Goal: Task Accomplishment & Management: Manage account settings

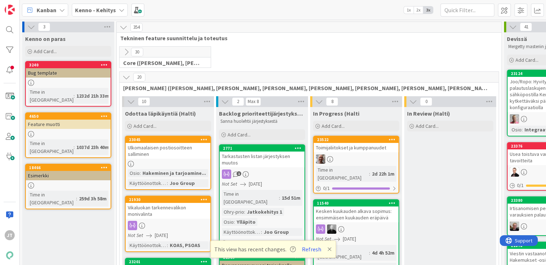
click at [81, 12] on b "Kenno - Kehitys" at bounding box center [95, 9] width 41 height 7
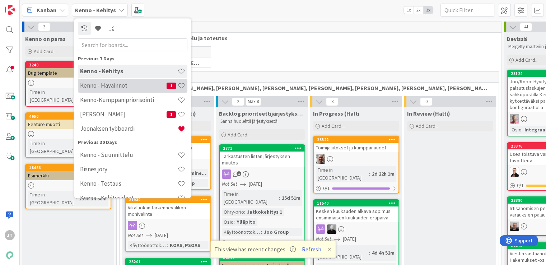
click at [105, 89] on h4 "Kenno - Havainnot" at bounding box center [123, 85] width 86 height 7
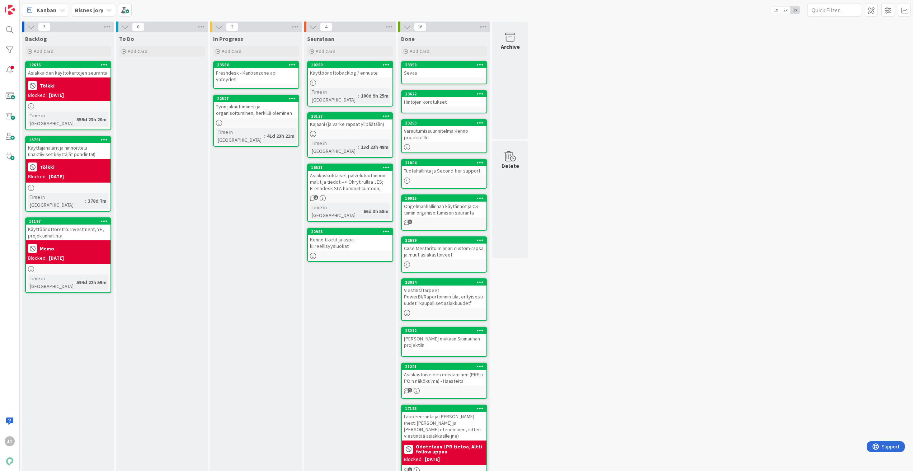
click at [94, 14] on span "Bisnes jory" at bounding box center [89, 10] width 28 height 9
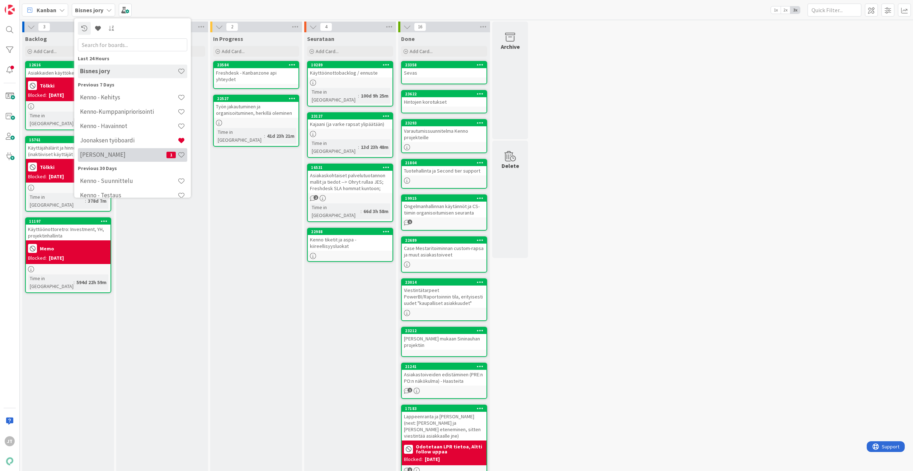
click at [125, 156] on h4 "[PERSON_NAME]" at bounding box center [123, 154] width 86 height 7
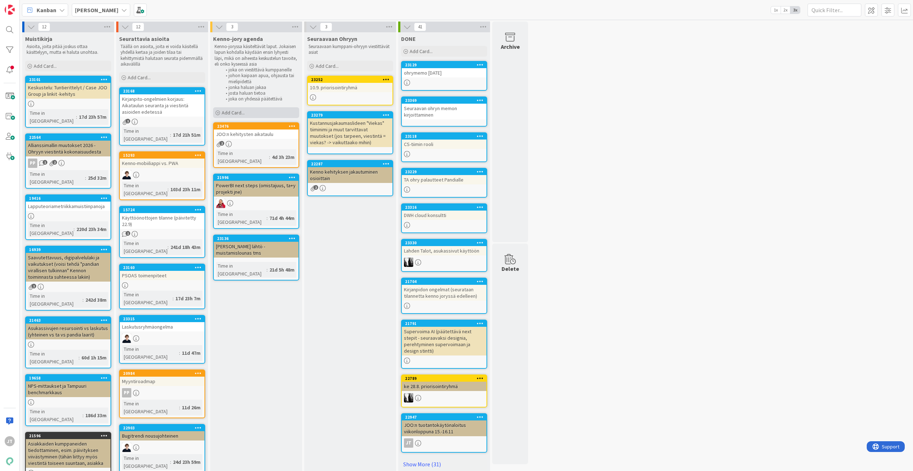
click at [248, 114] on div "Add Card..." at bounding box center [256, 112] width 86 height 11
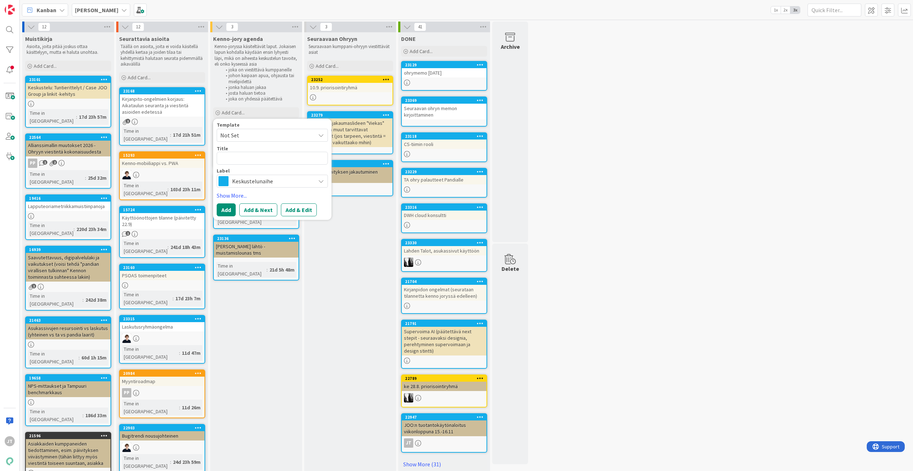
type textarea "x"
type textarea "T"
type textarea "x"
type textarea "TA"
type textarea "x"
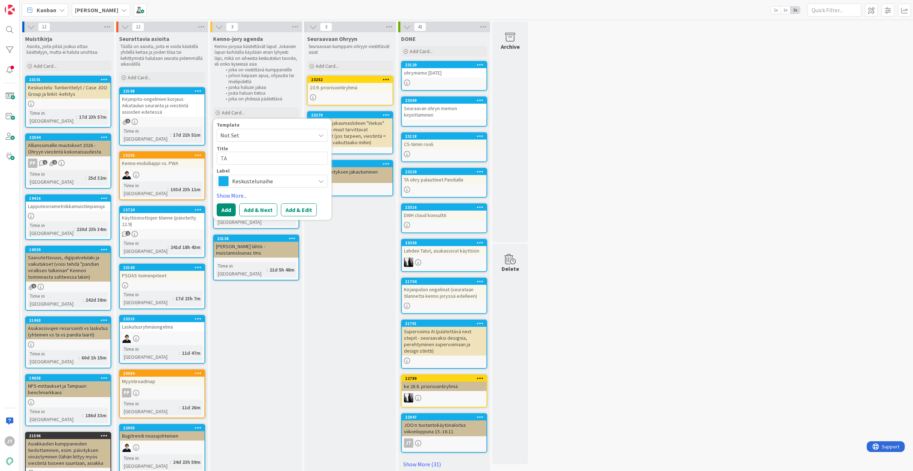
type textarea "TA"
type textarea "x"
type textarea "TA o"
type textarea "x"
type textarea "TA oh"
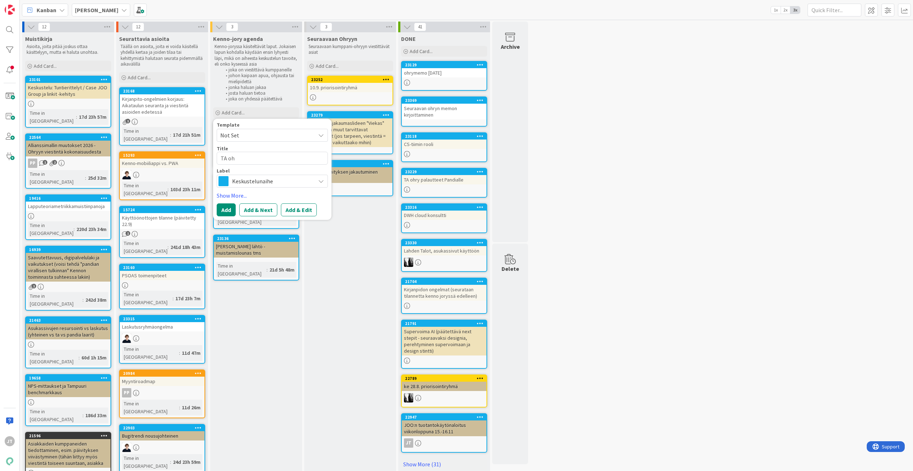
type textarea "x"
type textarea "TA ohr"
type textarea "x"
type textarea "TA ohry"
type textarea "x"
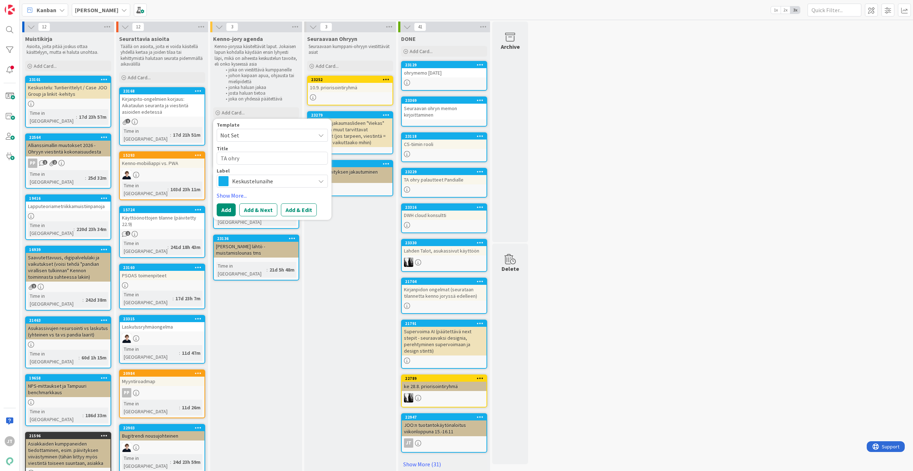
type textarea "TA ohry p"
type textarea "x"
type textarea "TA ohry pa"
type textarea "x"
type textarea "TA ohry pal"
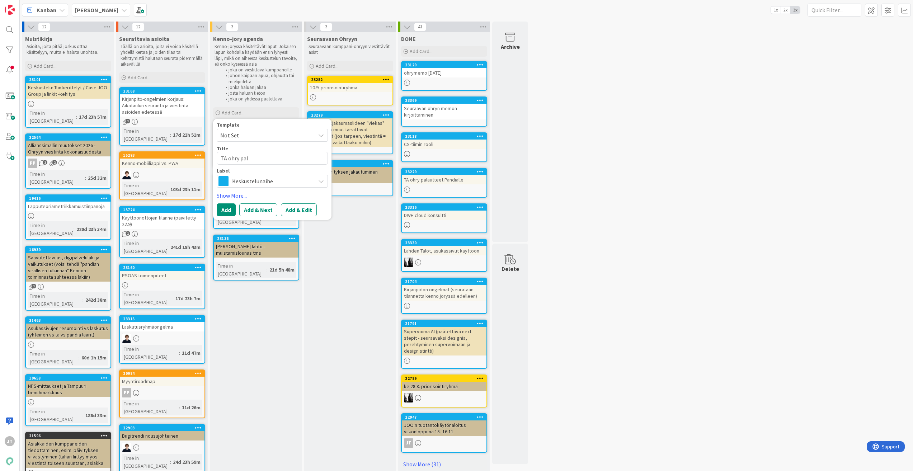
type textarea "x"
type textarea "TA ohry pala"
type textarea "x"
type textarea "TA ohry [US_STATE]"
type textarea "x"
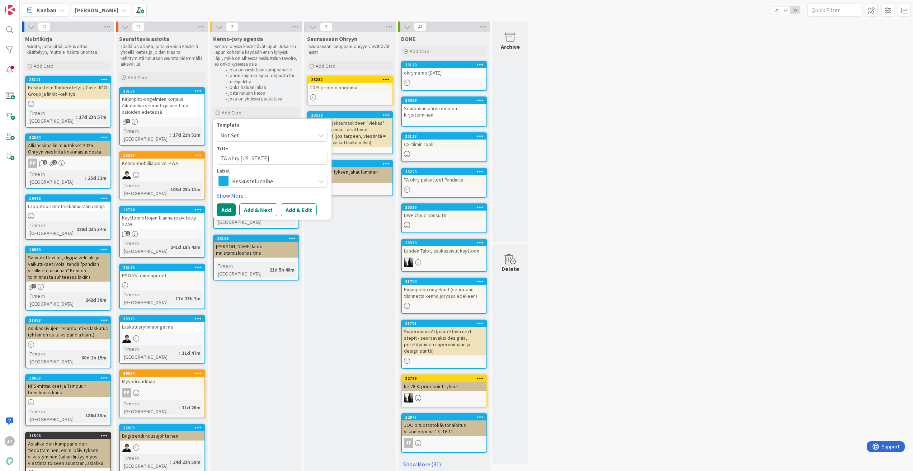
type textarea "TA ohry pala"
type textarea "x"
type textarea "TA ohry pal"
type textarea "x"
type textarea "TA ohry pa"
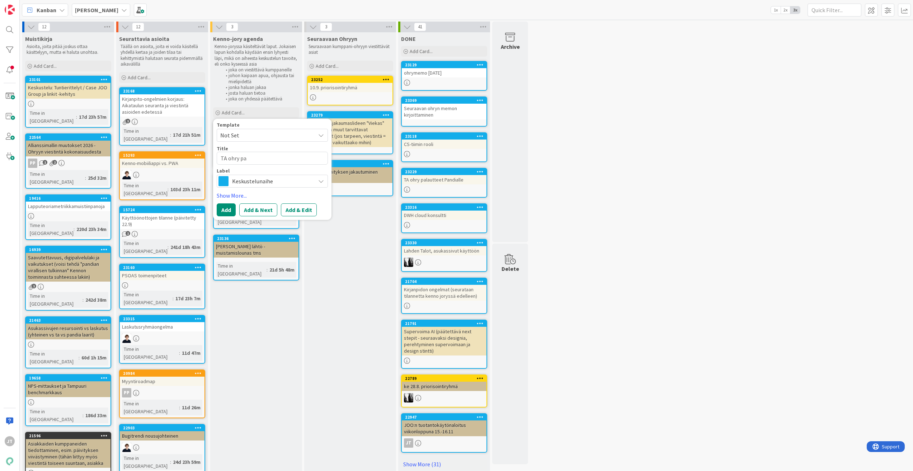
type textarea "x"
type textarea "TA ohry p"
type textarea "x"
type textarea "TA ohry"
type textarea "x"
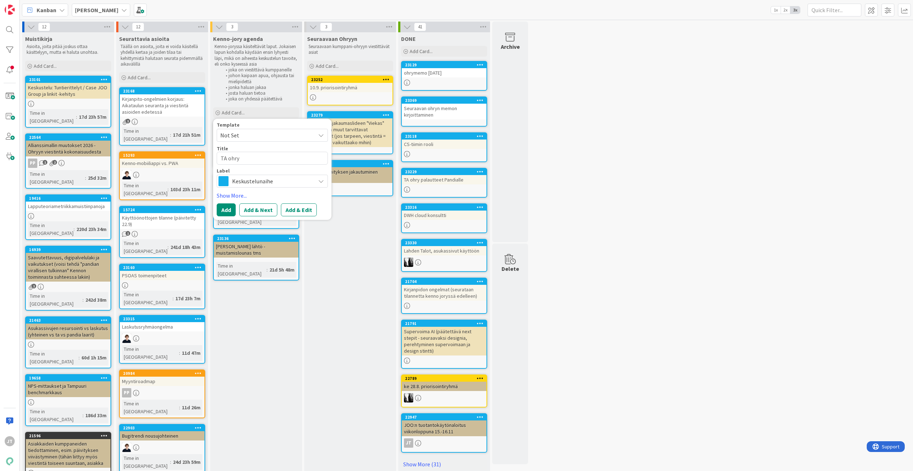
type textarea "TA ohry t"
type textarea "x"
type textarea "TA ohry tp"
type textarea "x"
type textarea "TA ohry tpi"
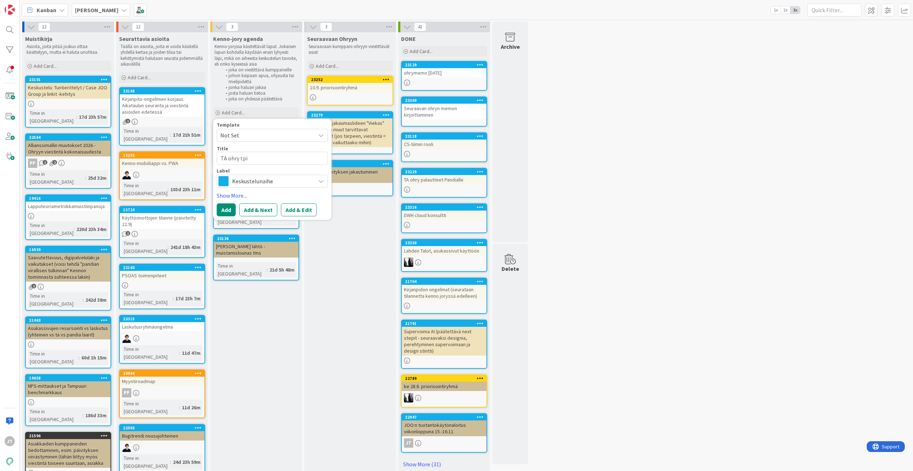
type textarea "x"
type textarea "TA ohry tp"
type textarea "x"
type textarea "TA ohry t"
type textarea "x"
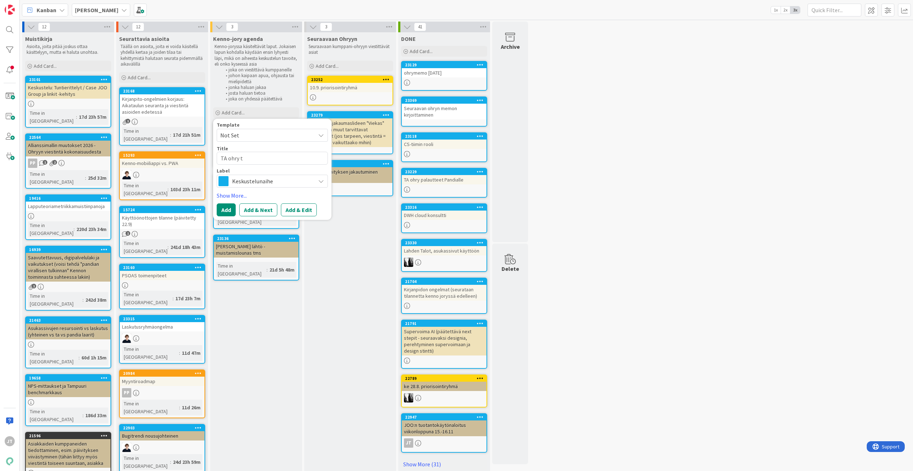
type textarea "TA ohry to"
type textarea "x"
type textarea "TA ohry toi"
type textarea "x"
type textarea "TA ohry toiv"
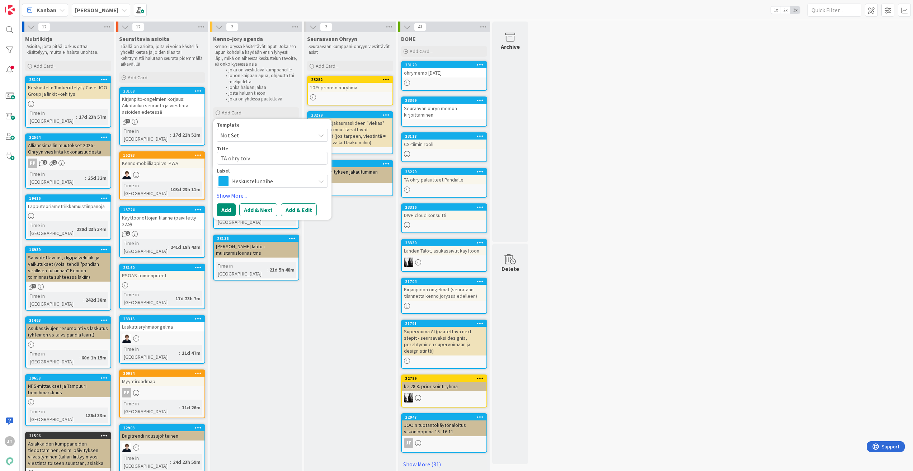
type textarea "x"
type textarea "TA ohry toive"
type textarea "x"
type textarea "TA ohry toivee"
type textarea "x"
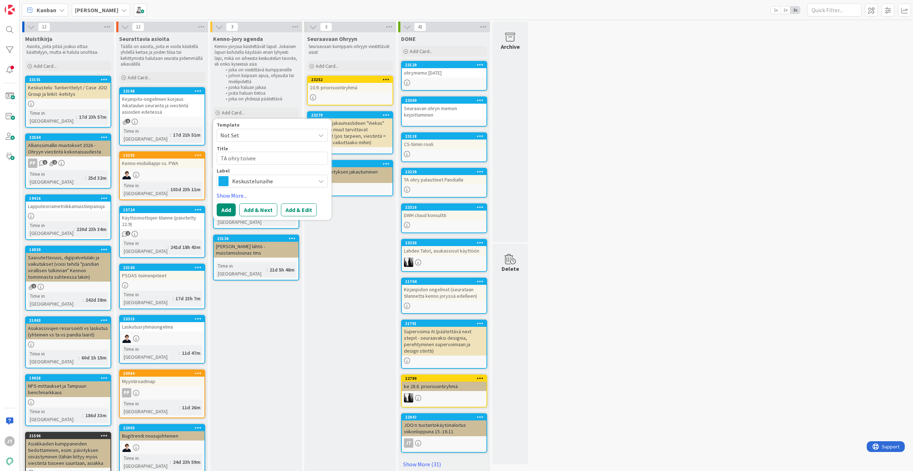
type textarea "TA ohry toiveet"
type textarea "x"
type textarea "TA ohry toiveet"
type textarea "x"
type textarea "TA ohry toiveet o"
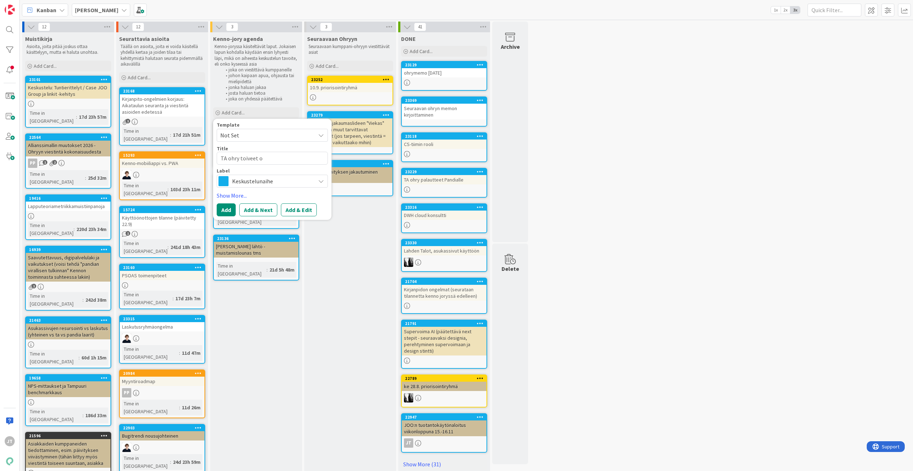
type textarea "x"
type textarea "TA ohry toiveet os"
type textarea "x"
type textarea "TA ohry toiveet osa"
type textarea "x"
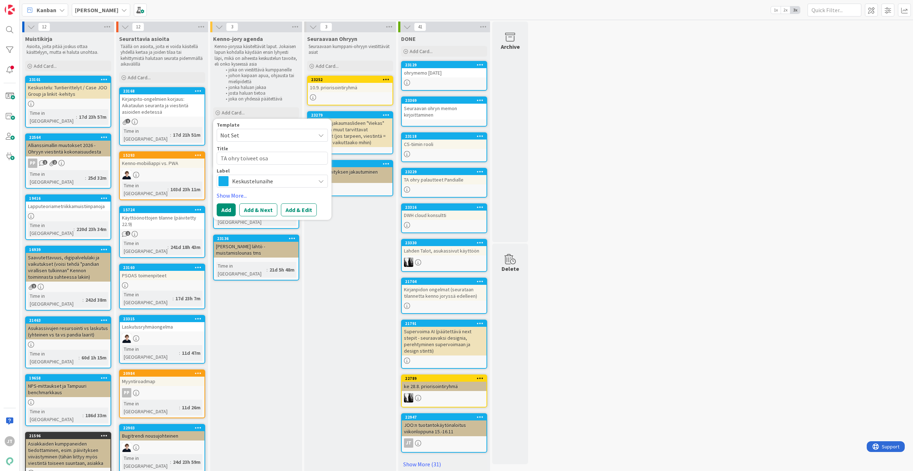
type textarea "TA ohry toiveet osa"
type textarea "x"
type textarea "TA ohry toiveet osa 2"
click at [301, 206] on button "Add & Edit" at bounding box center [299, 209] width 36 height 13
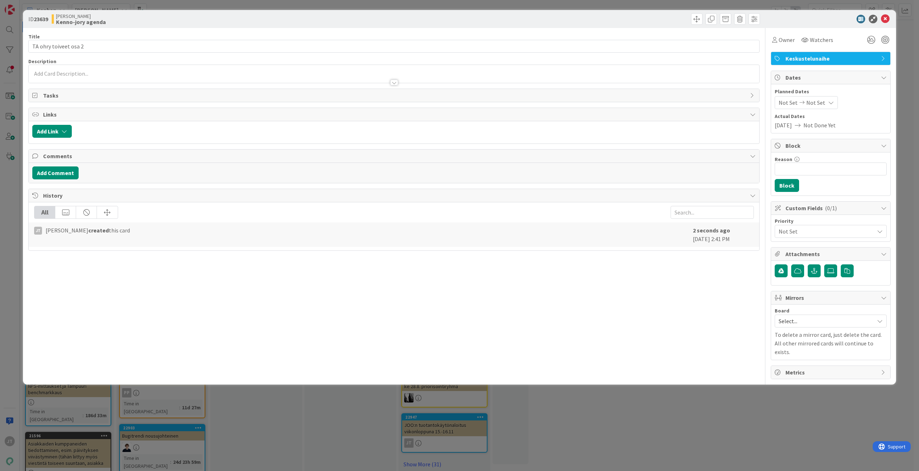
click at [396, 82] on div at bounding box center [394, 83] width 8 height 6
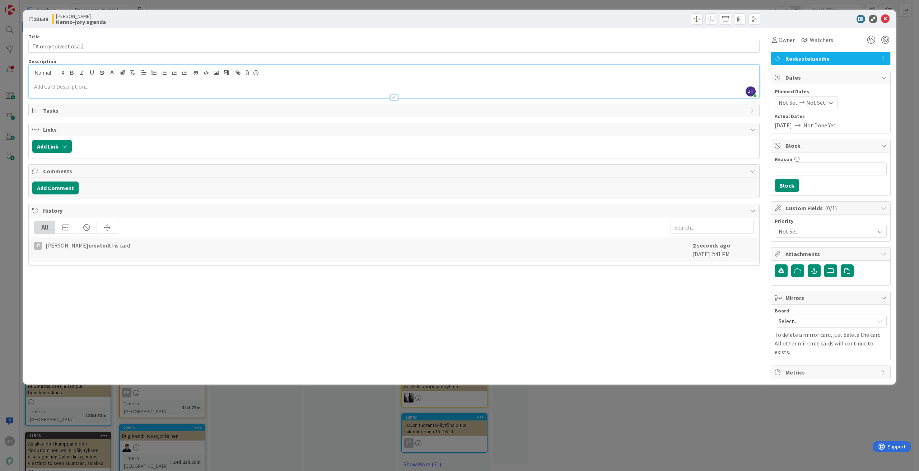
click at [214, 89] on p at bounding box center [393, 87] width 723 height 8
click at [79, 88] on p at bounding box center [393, 87] width 723 height 8
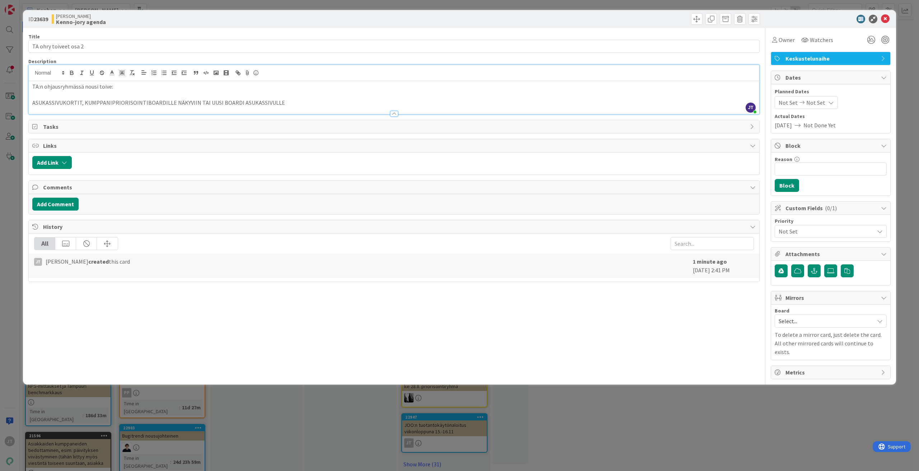
click at [145, 93] on p at bounding box center [393, 95] width 723 height 8
click at [144, 91] on p at bounding box center [393, 95] width 723 height 8
click at [139, 87] on p "TA:n ohjausryhmässä nousi toive:" at bounding box center [393, 87] width 723 height 8
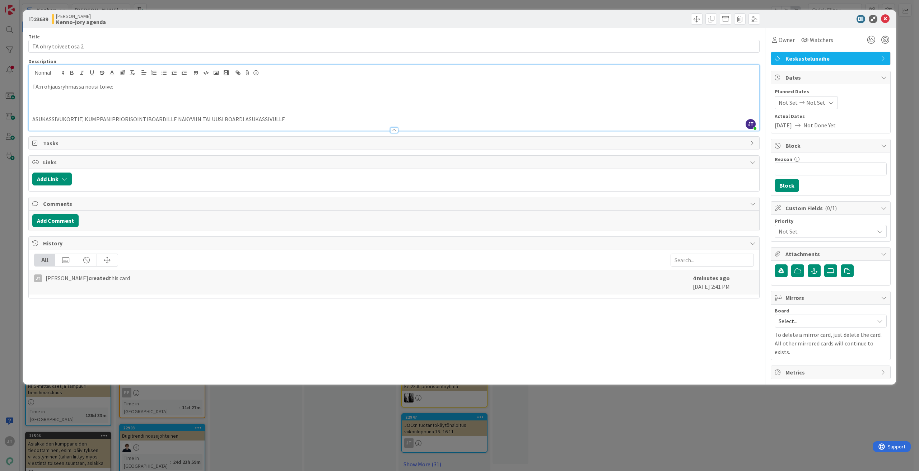
click at [123, 90] on p "TA:n ohjausryhmässä nousi toive:" at bounding box center [393, 87] width 723 height 8
click at [113, 87] on p "TA:n ohjausryhmässä nousi toive:" at bounding box center [393, 87] width 723 height 8
click at [58, 50] on input "TA ohry toiveet osa 2" at bounding box center [393, 46] width 731 height 13
type input "TA ohry asiat osa 2"
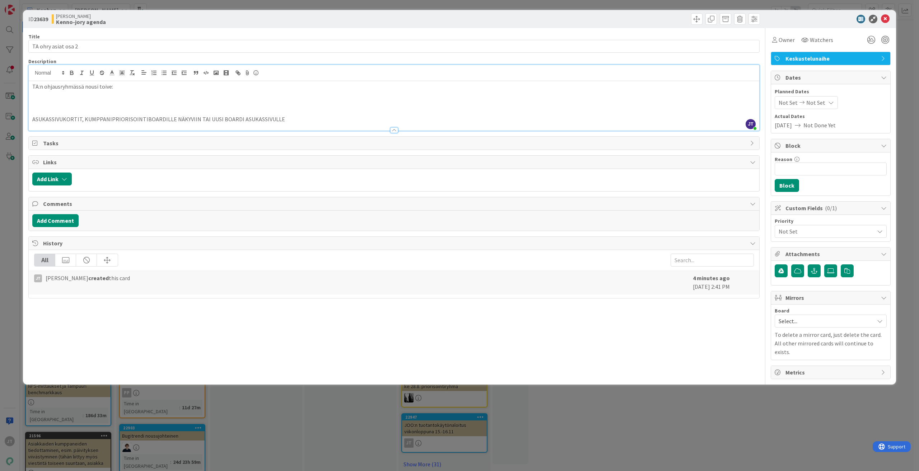
click at [101, 88] on p "TA:n ohjausryhmässä nousi toive:" at bounding box center [393, 87] width 723 height 8
click at [117, 89] on p "TA:n ohjausryhmässä nousi toive:" at bounding box center [393, 87] width 723 height 8
click at [97, 99] on p at bounding box center [393, 103] width 723 height 8
click at [122, 89] on p "TA:n ohjausryhmässä nousi toive:" at bounding box center [393, 87] width 723 height 8
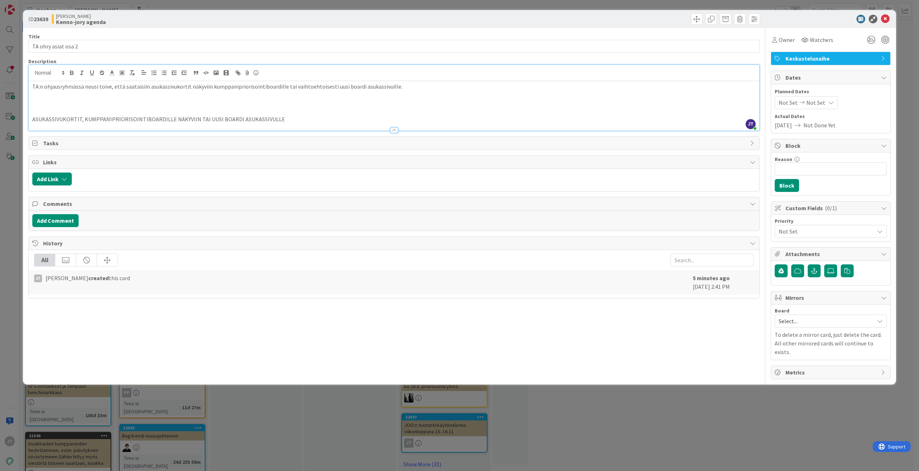
click at [270, 117] on p "ASUKASSIVUKORTIT, KUMPPANIPRIORISOINTIBOARDILLE NÄKYVIIN TAI UUSI BOARDI ASUKAS…" at bounding box center [393, 119] width 723 height 8
click at [417, 88] on p "TA:n ohjausryhmässä nousi toive, että saataisiin asukassivukortit näkyviin kump…" at bounding box center [393, 87] width 723 height 8
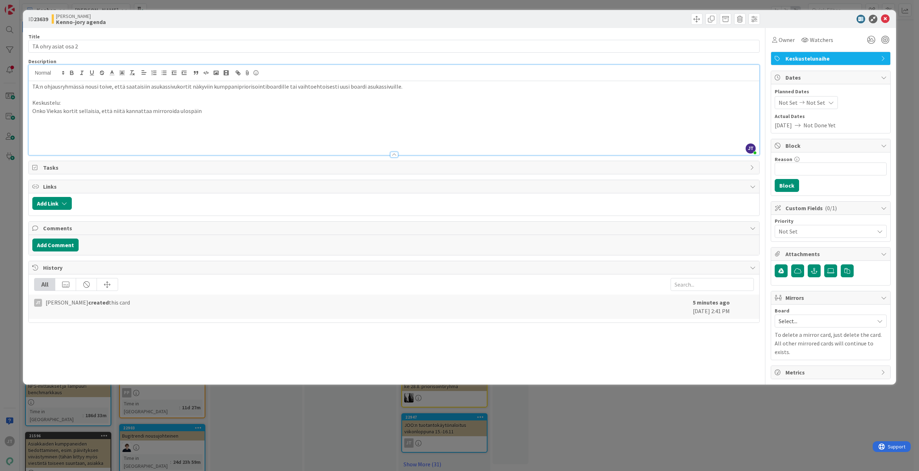
drag, startPoint x: 200, startPoint y: 111, endPoint x: 32, endPoint y: 112, distance: 168.0
click at [31, 111] on div "TA:n ohjausryhmässä nousi toive, että saataisiin asukassivukortit näkyviin kump…" at bounding box center [394, 118] width 730 height 74
click at [251, 89] on p "TA:n ohjausryhmässä nousi toive, että saataisiin asukassivukortit näkyviin kump…" at bounding box center [393, 87] width 723 height 8
copy p "kumppanipriorisointiboardille"
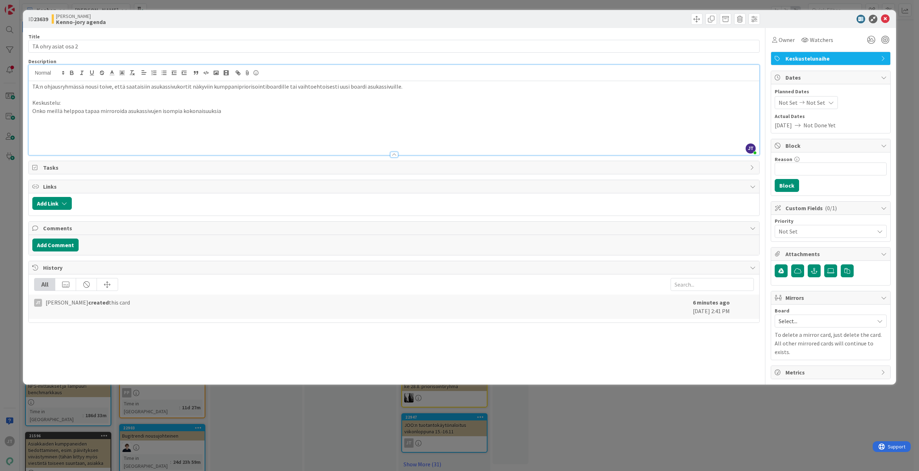
click at [244, 111] on p "Onko meillä helppoa tapaa mirroroida asukassivujen isompia kokonaisuuksia" at bounding box center [393, 111] width 723 height 8
click at [291, 109] on p "Onko meillä helppoa tapaa mirroroida asukassivujen isompia kokonaisuuksia kumpp…" at bounding box center [393, 111] width 723 height 8
drag, startPoint x: 414, startPoint y: 16, endPoint x: 334, endPoint y: 113, distance: 124.9
click at [335, 113] on div "ID 23639 [PERSON_NAME]-jory agenda Title 19 / 128 TA ohry asiat osa 2 Descripti…" at bounding box center [459, 197] width 873 height 375
click at [325, 107] on p "Onko meillä helppoa tapaa mirroroida asukassivujen isompia kokonaisuuksia kumpp…" at bounding box center [393, 111] width 723 height 8
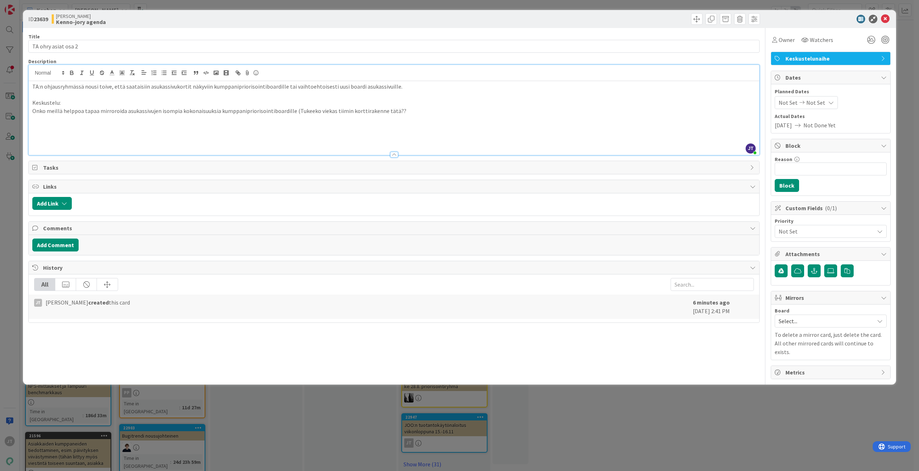
click at [365, 103] on p "Keskustelu:" at bounding box center [393, 103] width 723 height 8
click at [355, 92] on p at bounding box center [393, 95] width 723 height 8
click at [885, 18] on icon at bounding box center [885, 19] width 9 height 9
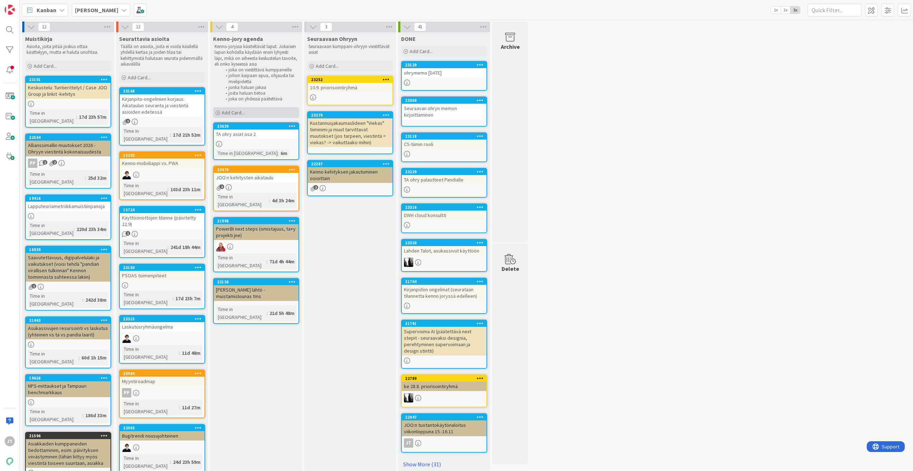
click at [245, 116] on div "Add Card..." at bounding box center [256, 112] width 86 height 11
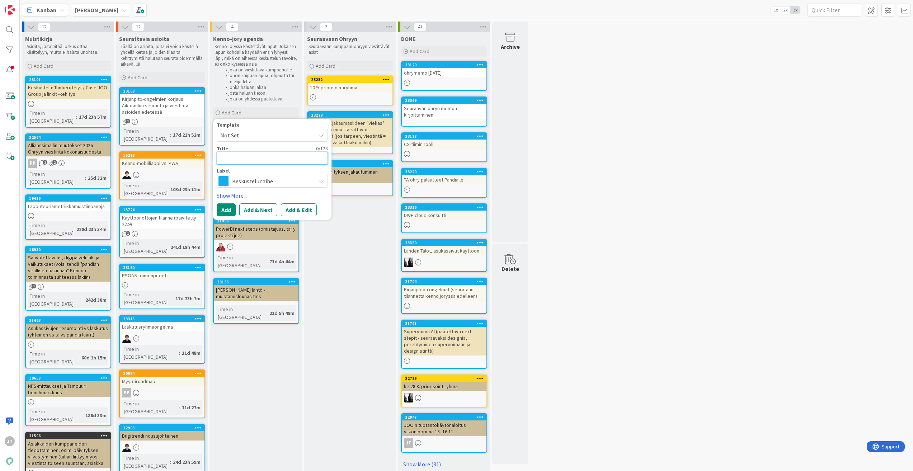
type textarea "x"
type textarea "K"
type textarea "x"
type textarea "Kä"
type textarea "x"
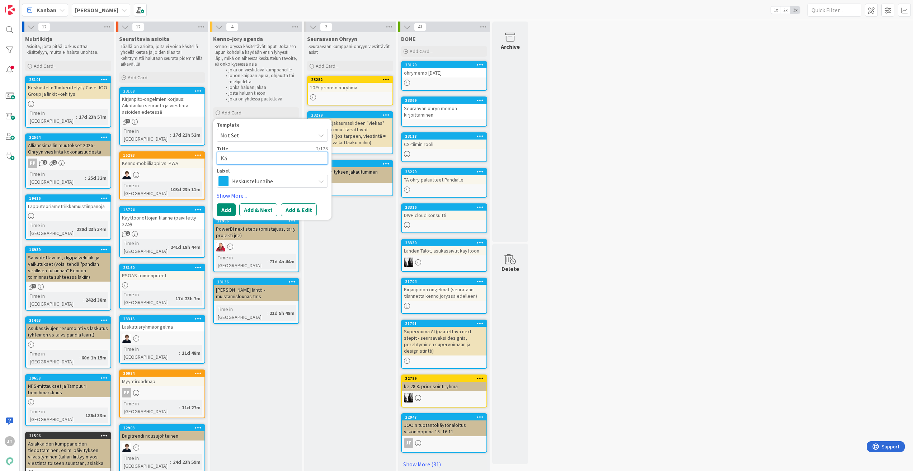
type textarea "Käy"
type textarea "x"
type textarea "Käyy"
type textarea "x"
type textarea "Käy"
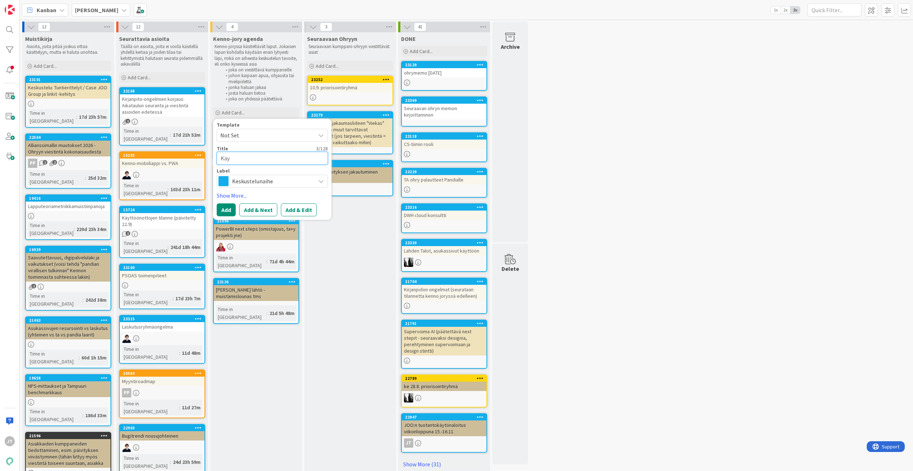
type textarea "x"
type textarea "Käyt"
type textarea "x"
type textarea "Käytt"
type textarea "x"
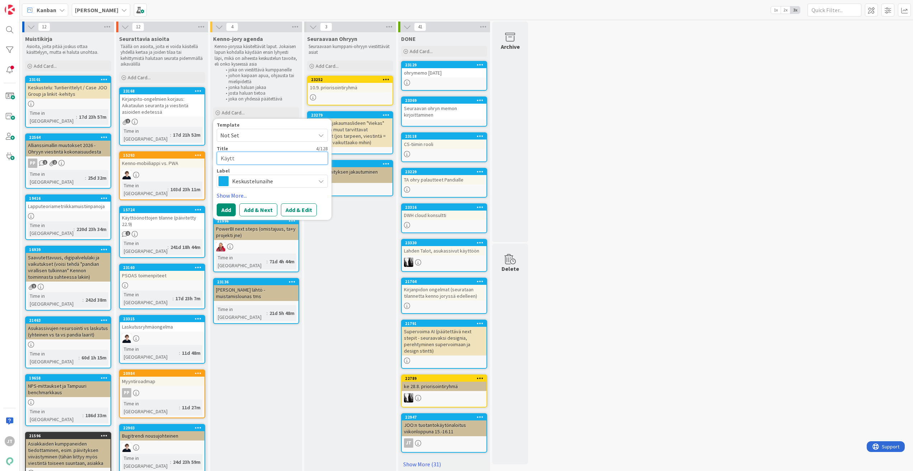
type textarea "Käyttä"
type textarea "x"
type textarea "Käytt"
type textarea "x"
type textarea "Käyttö"
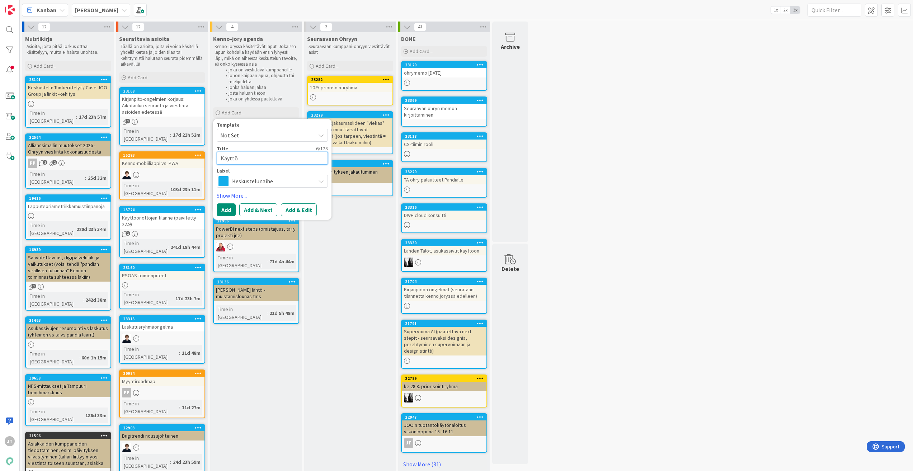
type textarea "x"
type textarea "Käyttöo"
type textarea "x"
type textarea "Käyttöoh"
type textarea "x"
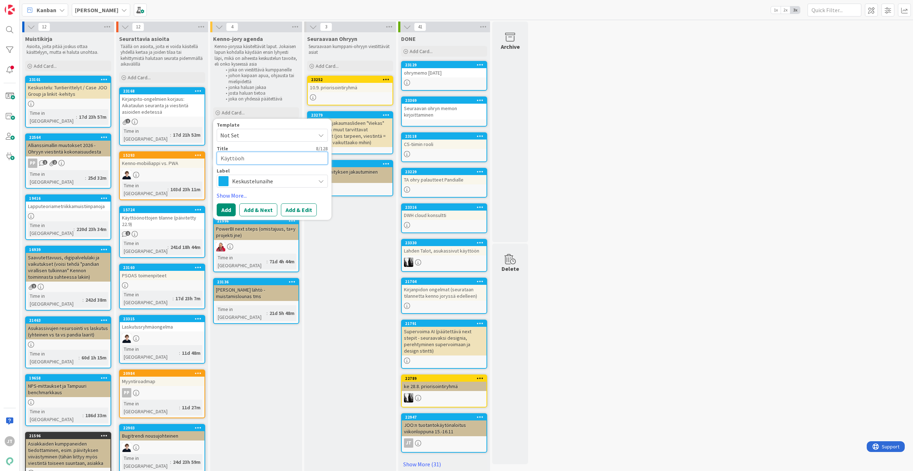
type textarea "Käyttöohj"
type textarea "x"
type textarea "Käyttöohje"
type textarea "x"
type textarea "Käyttöohjee"
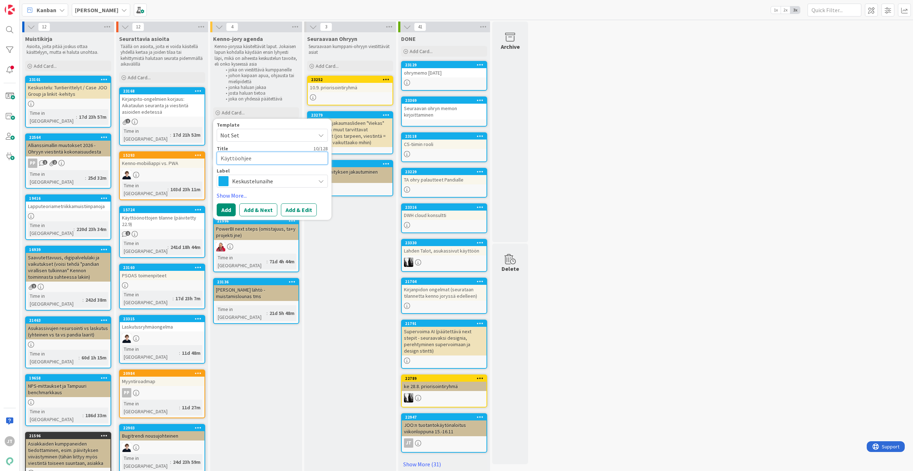
type textarea "x"
type textarea "Käyttöohjeet"
type textarea "x"
type textarea "Käyttöohjeet"
type textarea "x"
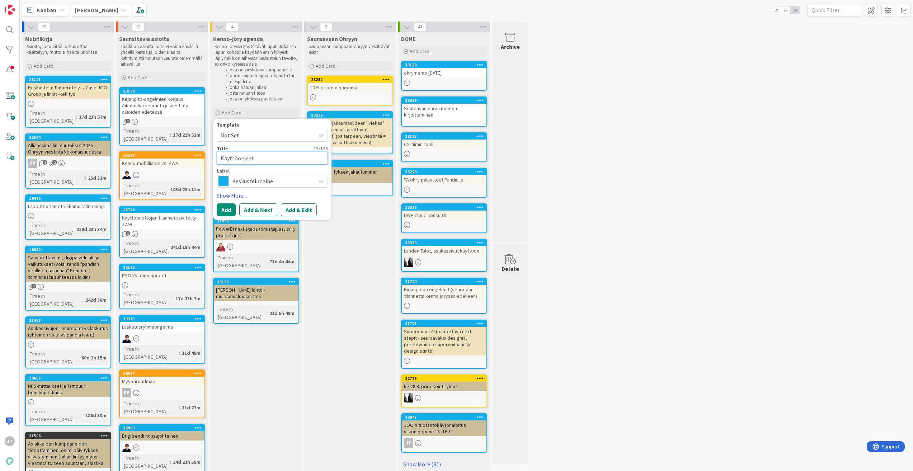
type textarea "Käyttöohjeet ("
type textarea "x"
type textarea "Käyttöohjeet (a"
type textarea "x"
type textarea "Käyttöohjeet (as"
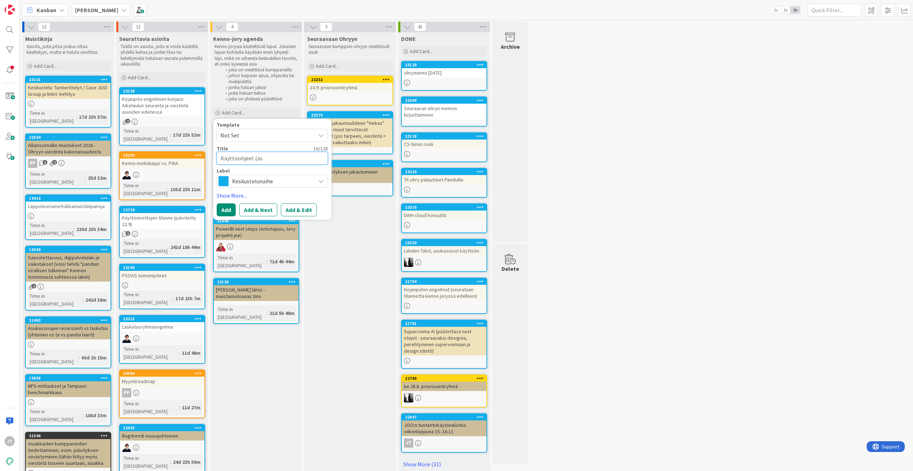
type textarea "x"
type textarea "Käyttöohjeet (asu"
type textarea "x"
type textarea "Käyttöohjeet (asut"
type textarea "x"
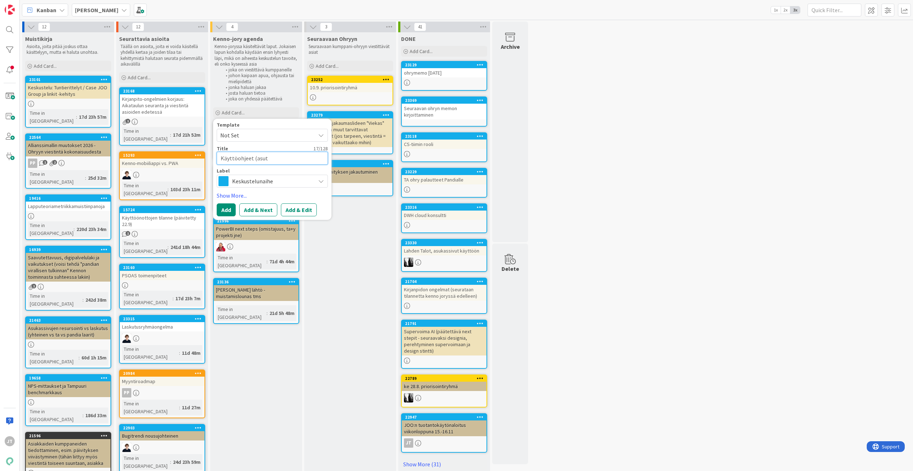
type textarea "Käyttöohjeet (asutt"
type textarea "x"
type textarea "Käyttöohjeet (asutta"
type textarea "x"
type textarea "Käyttöohjeet (asuttam"
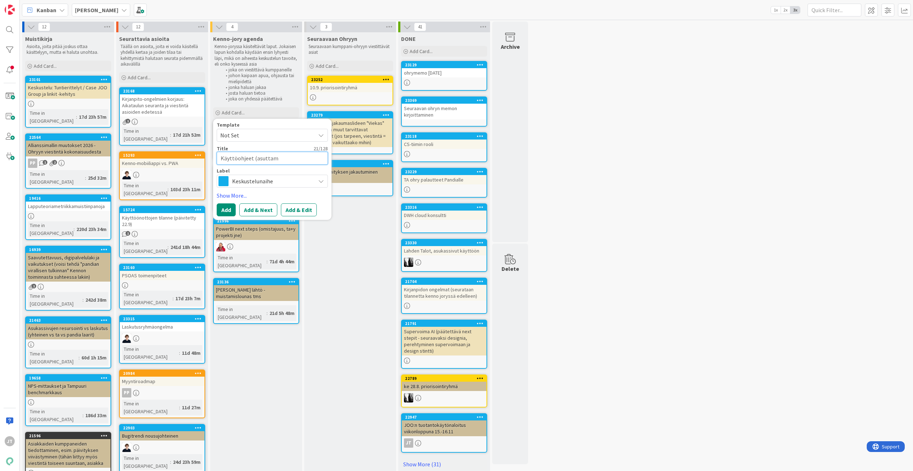
type textarea "x"
type textarea "Käyttöohjeet (asuttami"
type textarea "x"
type textarea "Käyttöohjeet (asuttamin"
type textarea "x"
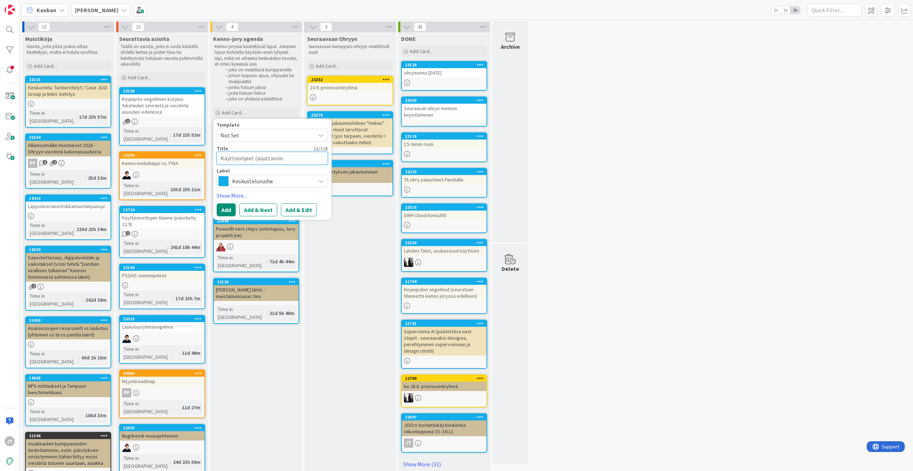
type textarea "Käyttöohjeet (asuttamine"
type textarea "x"
type textarea "Käyttöohjeet (asuttaminen"
type textarea "x"
type textarea "Käyttöohjeet (asuttaminen"
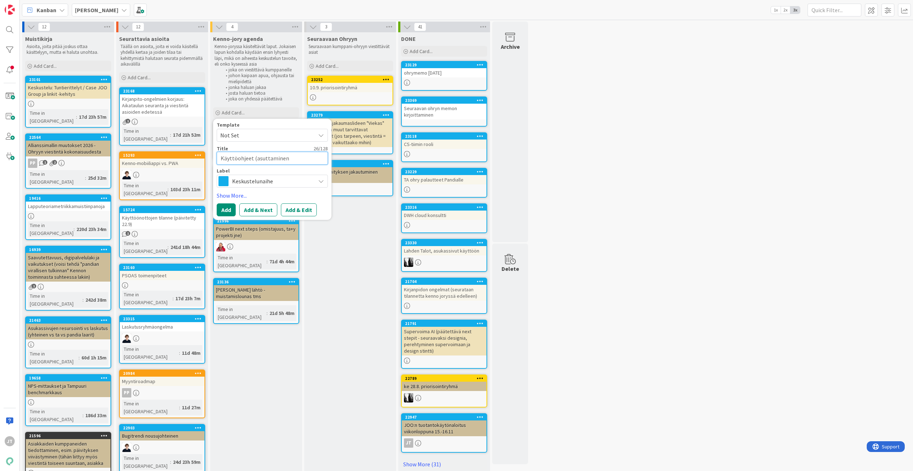
type textarea "x"
type textarea "Käyttöohjeet (asuttaminen j"
type textarea "x"
type textarea "Käyttöohjeet (asuttaminen ja"
type textarea "x"
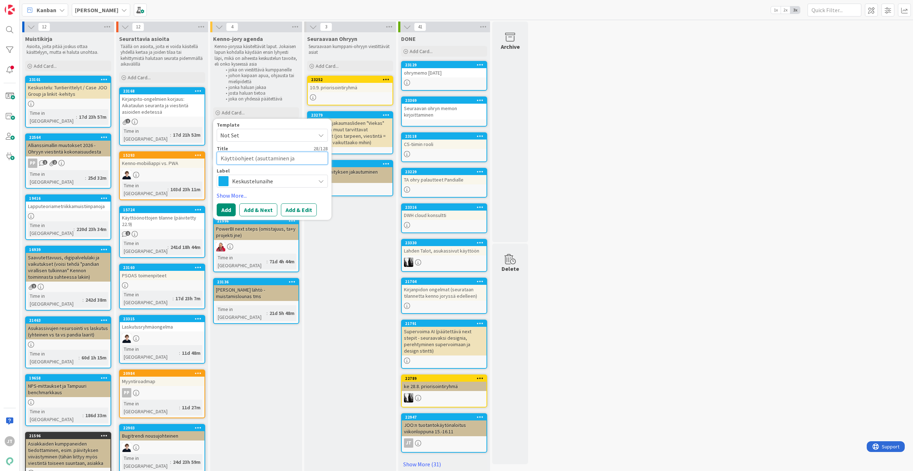
type textarea "Käyttöohjeet (asuttaminen ja"
type textarea "x"
type textarea "Käyttöohjeet (asuttaminen ja t"
type textarea "x"
type textarea "Käyttöohjeet (asuttaminen ja"
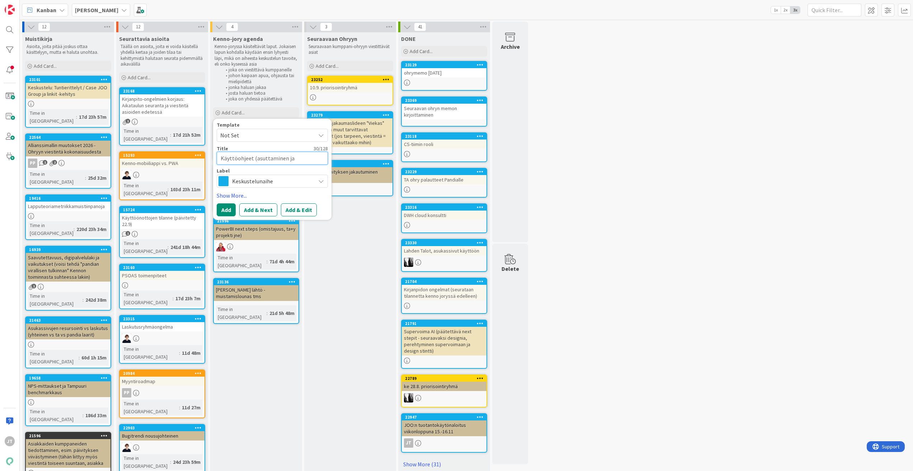
type textarea "x"
type textarea "Käyttöohjeet (asuttaminen ja y"
type textarea "x"
type textarea "Käyttöohjeet (asuttaminen ja yl"
type textarea "x"
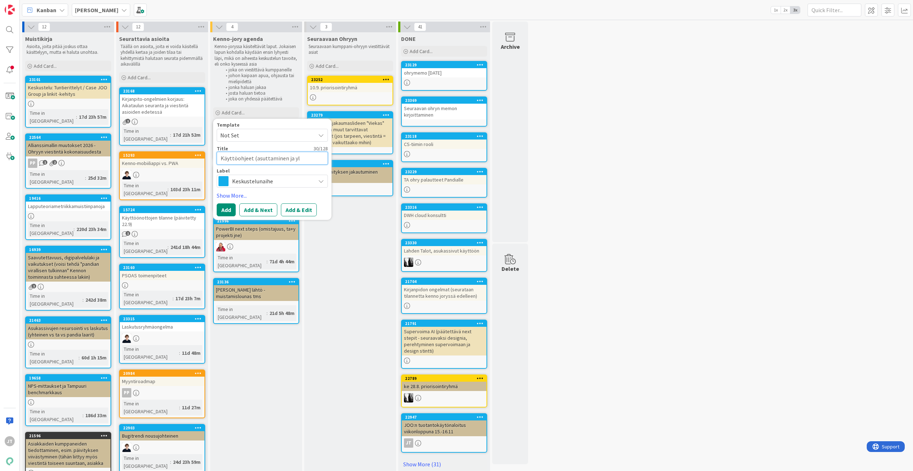
type textarea "Käyttöohjeet (asuttaminen ja yll"
type textarea "x"
type textarea "Käyttöohjeet (asuttaminen ja yllä"
type textarea "x"
type textarea "Käyttöohjeet (asuttaminen ja ylläp"
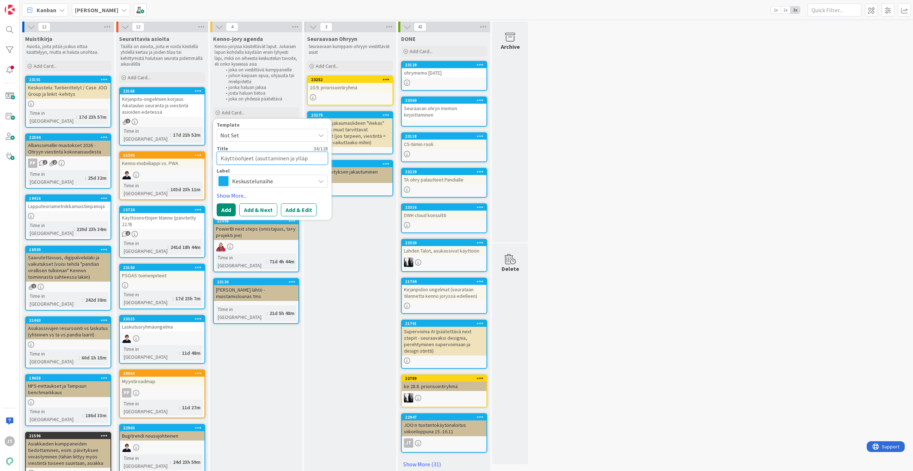
type textarea "x"
type textarea "Käyttöohjeet (asuttaminen ja ylläpi"
type textarea "x"
type textarea "Käyttöohjeet (asuttaminen ja ylläpio"
type textarea "x"
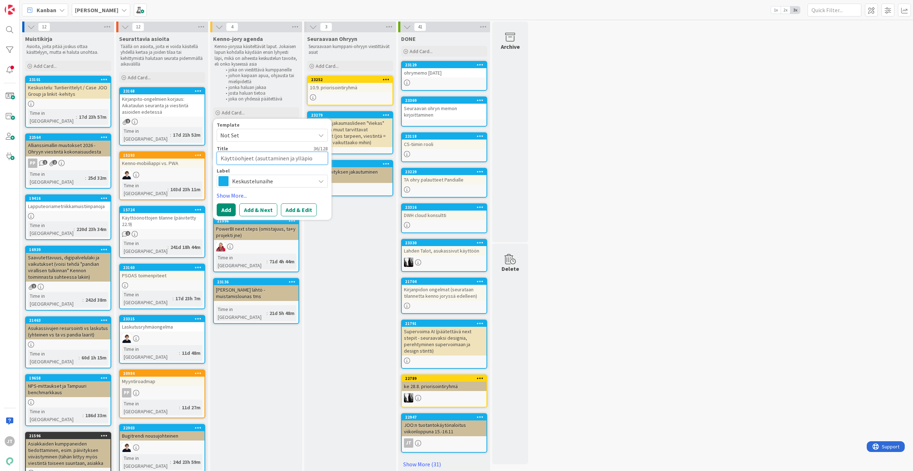
type textarea "Käyttöohjeet (asuttaminen ja ylläpi"
type textarea "x"
type textarea "Käyttöohjeet (asuttaminen ja ylläpir"
type textarea "x"
type textarea "Käyttöohjeet (asuttaminen ja ylläpit"
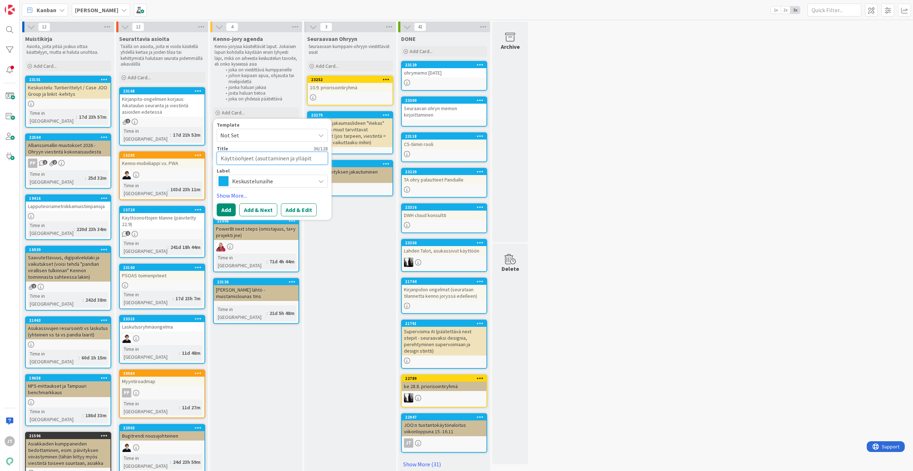
type textarea "x"
type textarea "Käyttöohjeet (asuttaminen ja ylläpito"
type textarea "x"
type textarea "Käyttöohjeet (asuttaminen ja ylläpito)"
click at [292, 204] on button "Add & Edit" at bounding box center [299, 209] width 36 height 13
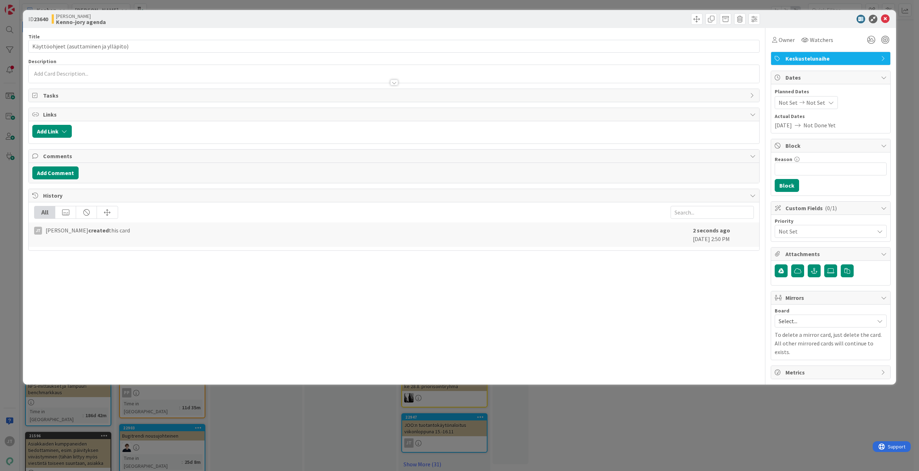
click at [130, 76] on div at bounding box center [394, 79] width 730 height 8
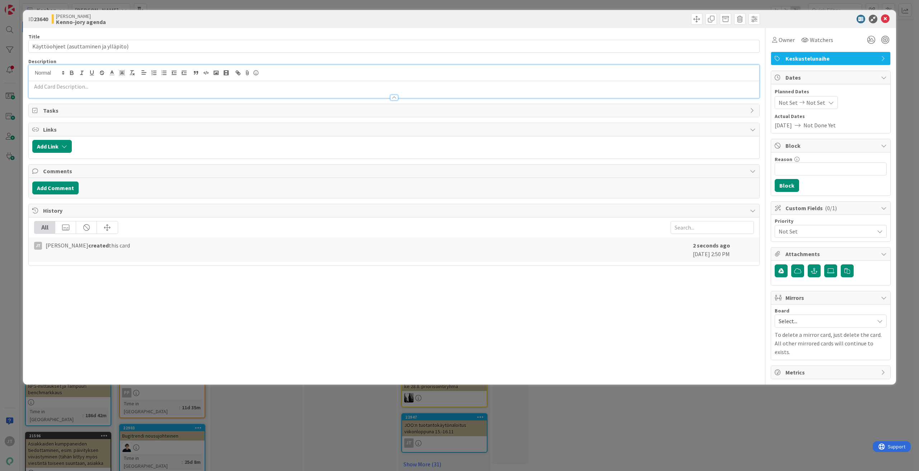
click at [84, 89] on p at bounding box center [393, 87] width 723 height 8
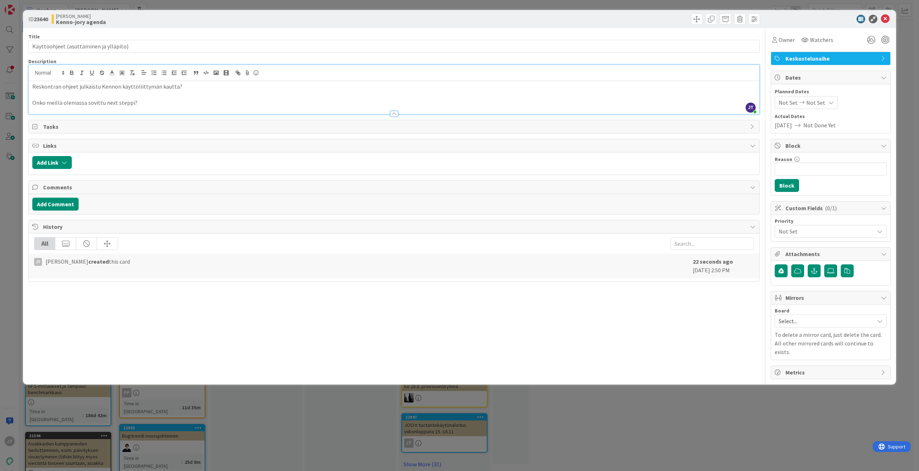
click at [200, 81] on div "Reskontran ohjeet julkaistu Kennon käyttöliittymän kautta? Onko meillä olemassa…" at bounding box center [394, 97] width 730 height 33
click at [129, 103] on p "Onko meillä olemassa sovittu next steppi?" at bounding box center [393, 103] width 723 height 8
click at [882, 19] on icon at bounding box center [885, 19] width 9 height 9
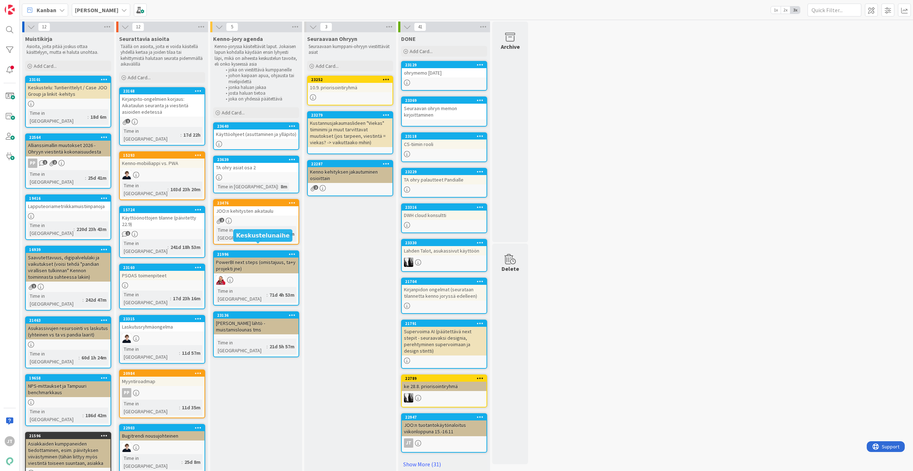
click at [248, 218] on div "2" at bounding box center [256, 221] width 85 height 6
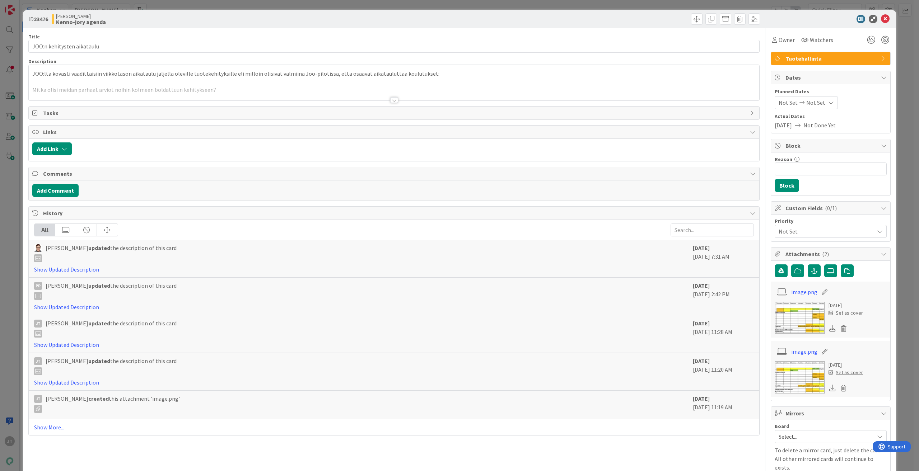
click at [392, 99] on div at bounding box center [394, 100] width 8 height 6
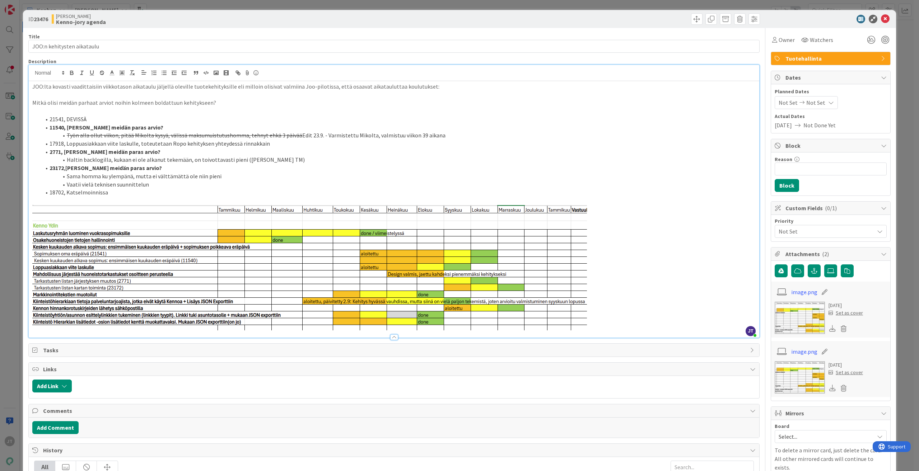
click at [183, 226] on img at bounding box center [309, 268] width 554 height 126
click at [462, 228] on img at bounding box center [309, 268] width 554 height 126
click at [625, 243] on p at bounding box center [393, 268] width 723 height 126
drag, startPoint x: 624, startPoint y: 243, endPoint x: 459, endPoint y: 261, distance: 166.1
click at [459, 261] on p at bounding box center [393, 268] width 723 height 126
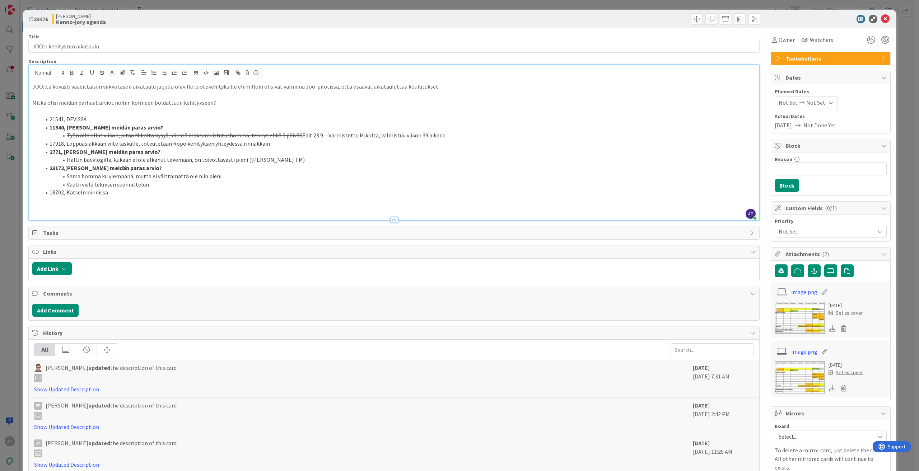
click at [34, 86] on p "JOO:lta kovasti vaadittaisiin viikkotason aikataulu jäljellä oleville tuotekehi…" at bounding box center [393, 87] width 723 height 8
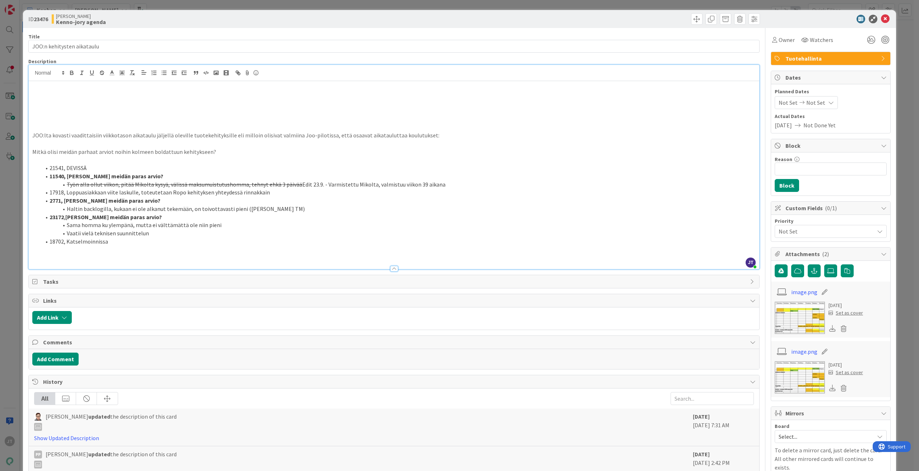
click at [101, 103] on p at bounding box center [393, 103] width 723 height 8
click at [94, 97] on p at bounding box center [393, 95] width 723 height 8
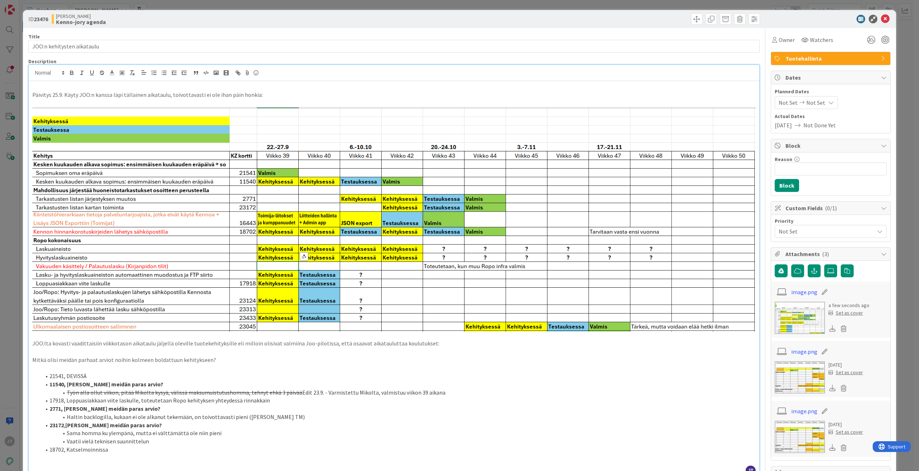
drag, startPoint x: 256, startPoint y: 93, endPoint x: 259, endPoint y: 94, distance: 4.1
click at [256, 93] on p "Päivitys 25.9. Käyty JOO:n kanssa läpi tällainen aikataulu, toivottavasti ei ol…" at bounding box center [393, 95] width 723 height 8
click at [635, 99] on p at bounding box center [393, 103] width 723 height 8
click at [654, 99] on p at bounding box center [393, 103] width 723 height 8
click at [881, 19] on icon at bounding box center [885, 19] width 9 height 9
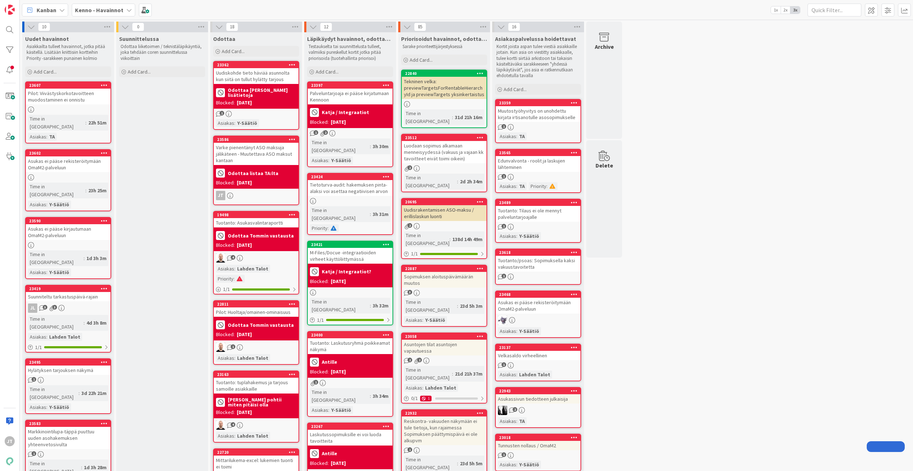
click at [110, 6] on b "Kenno - Havainnot" at bounding box center [99, 9] width 48 height 7
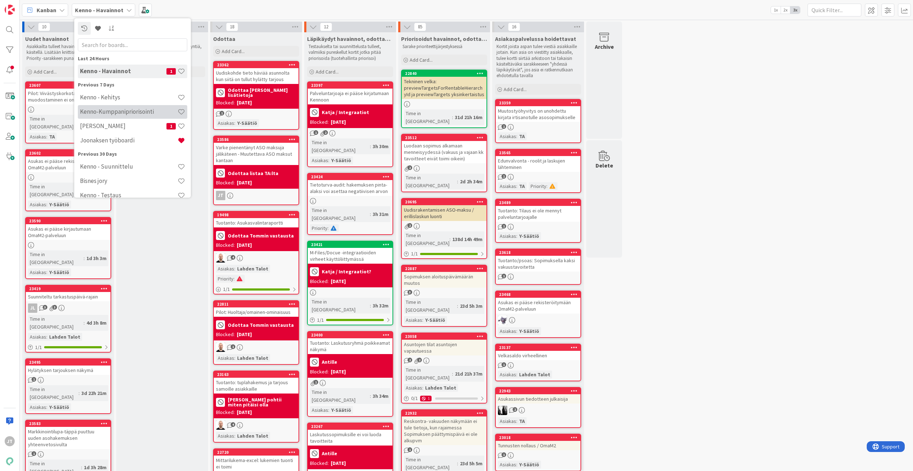
click at [121, 111] on h4 "Kenno-Kumppanipriorisointi" at bounding box center [129, 111] width 98 height 7
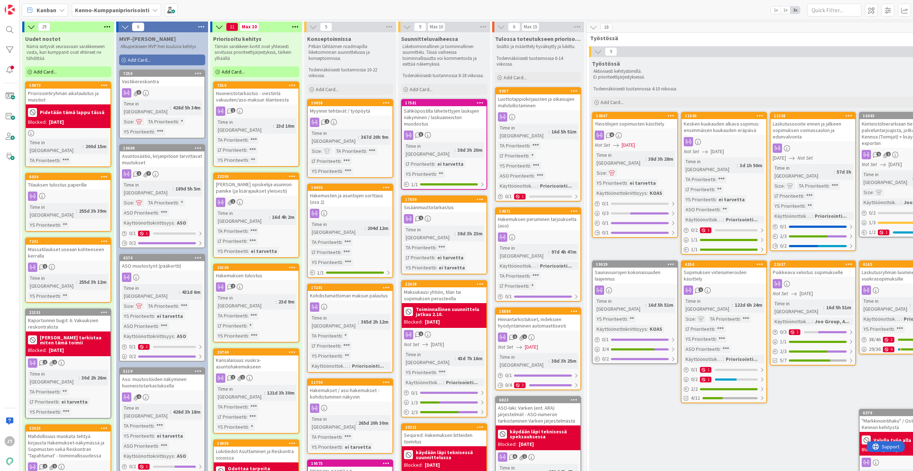
scroll to position [0, 292]
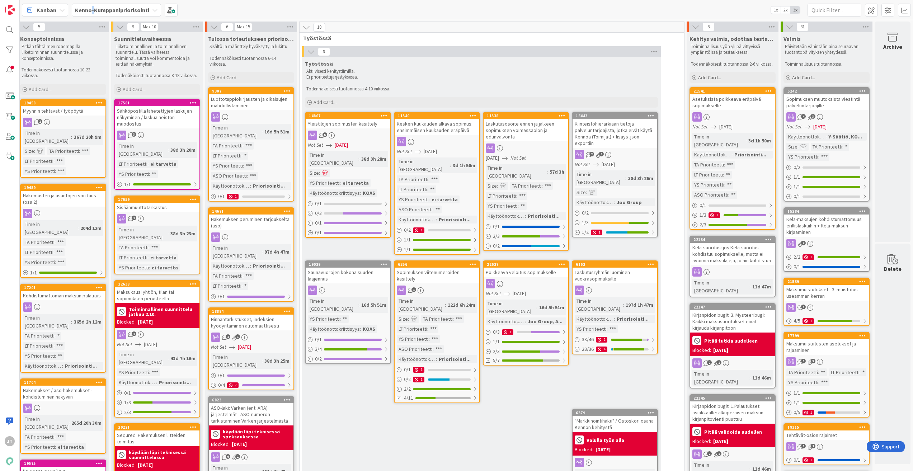
click at [93, 11] on b "Kenno-Kumppanipriorisointi" at bounding box center [112, 9] width 74 height 7
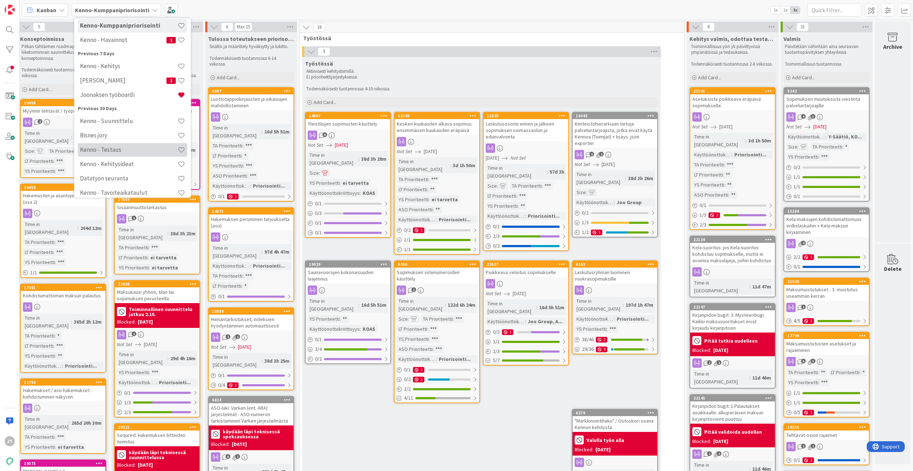
scroll to position [108, 0]
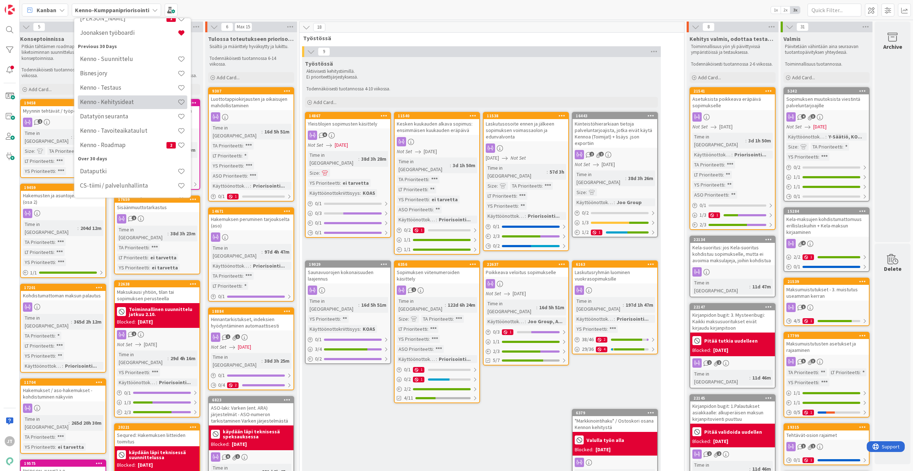
click at [123, 104] on h4 "Kenno - Kehitysideat" at bounding box center [129, 101] width 98 height 7
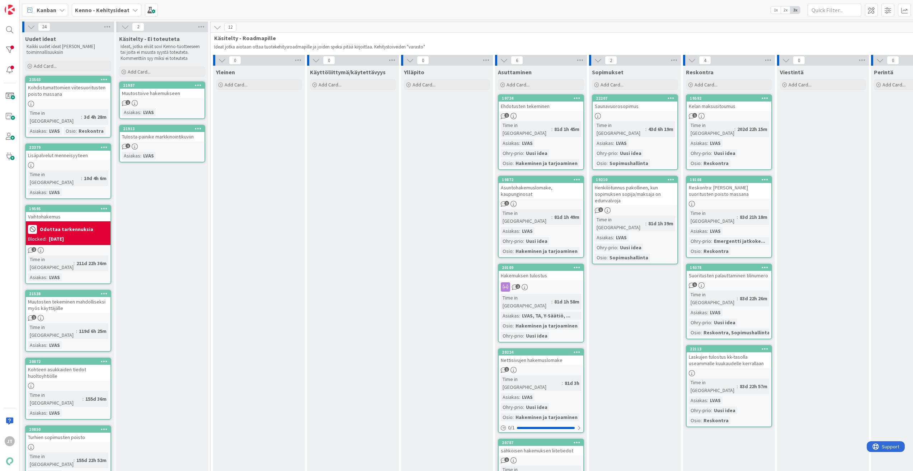
click at [94, 10] on b "Kenno - Kehitysideat" at bounding box center [102, 9] width 55 height 7
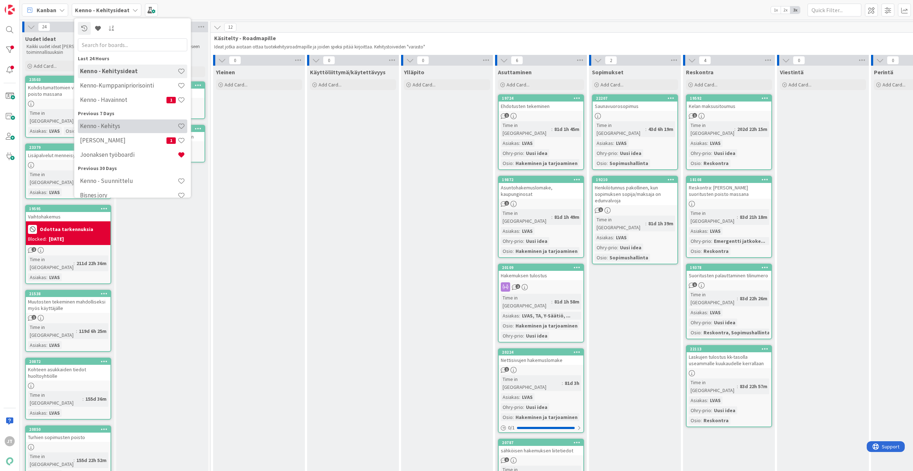
click at [123, 125] on h4 "Kenno - Kehitys" at bounding box center [129, 125] width 98 height 7
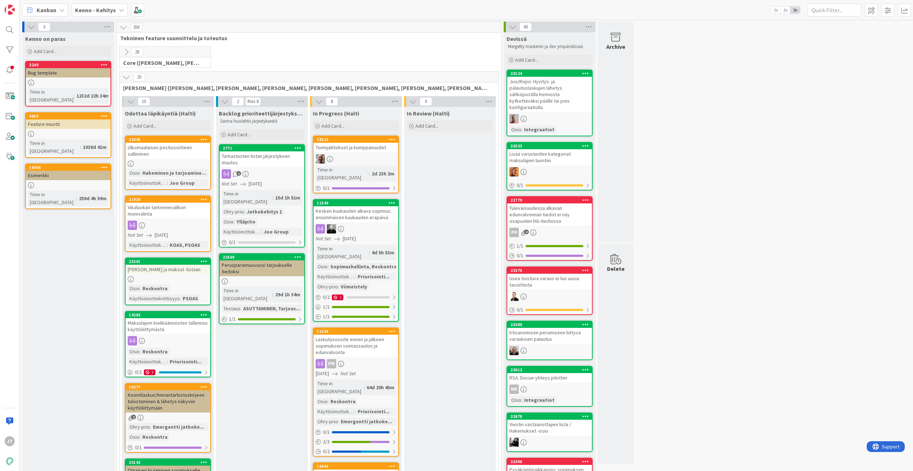
click at [128, 78] on icon at bounding box center [126, 77] width 8 height 8
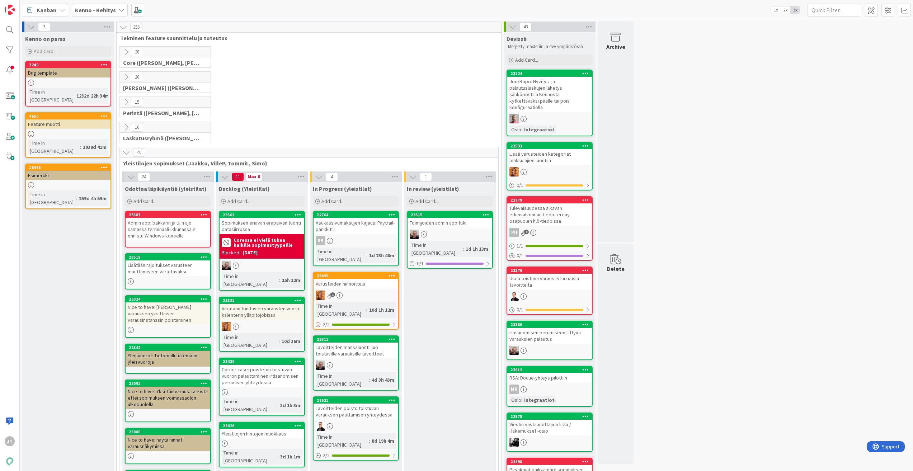
click at [126, 150] on icon at bounding box center [126, 153] width 8 height 8
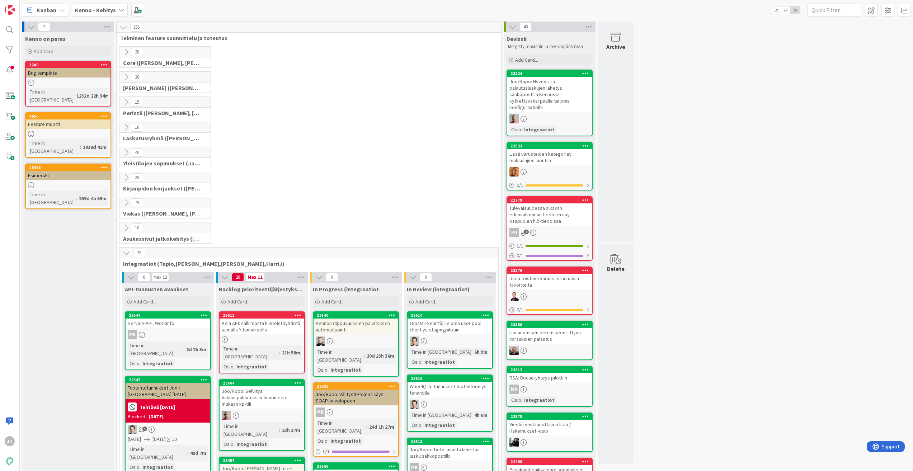
click at [126, 254] on icon at bounding box center [126, 253] width 8 height 8
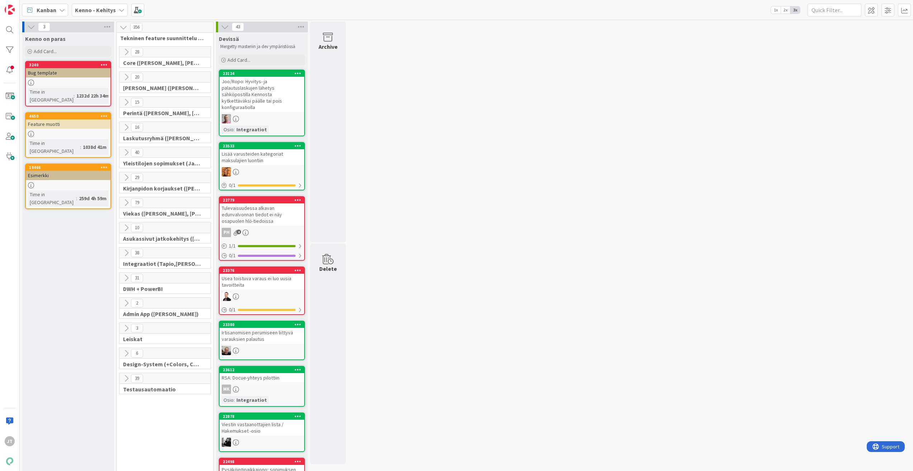
click at [126, 224] on icon at bounding box center [126, 228] width 8 height 8
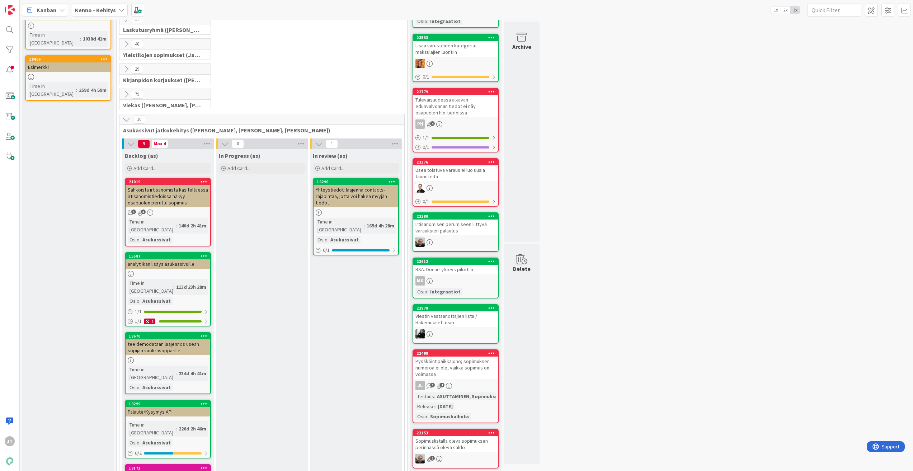
scroll to position [108, 0]
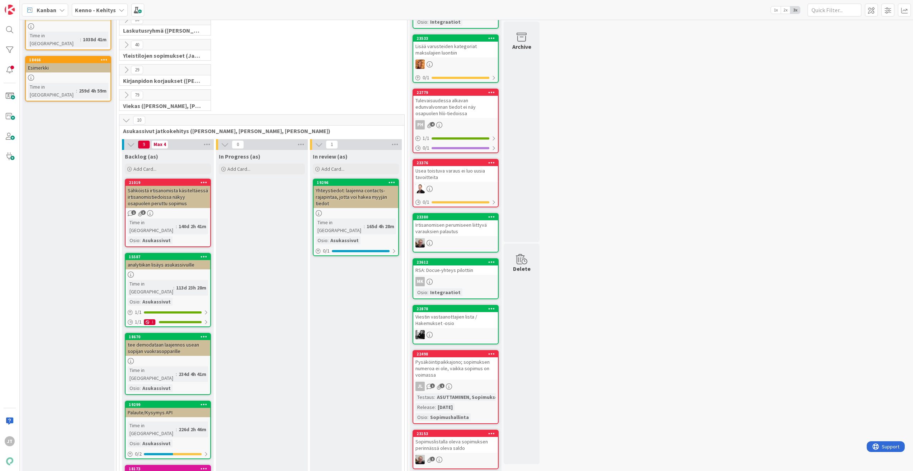
click at [126, 95] on icon at bounding box center [126, 95] width 8 height 8
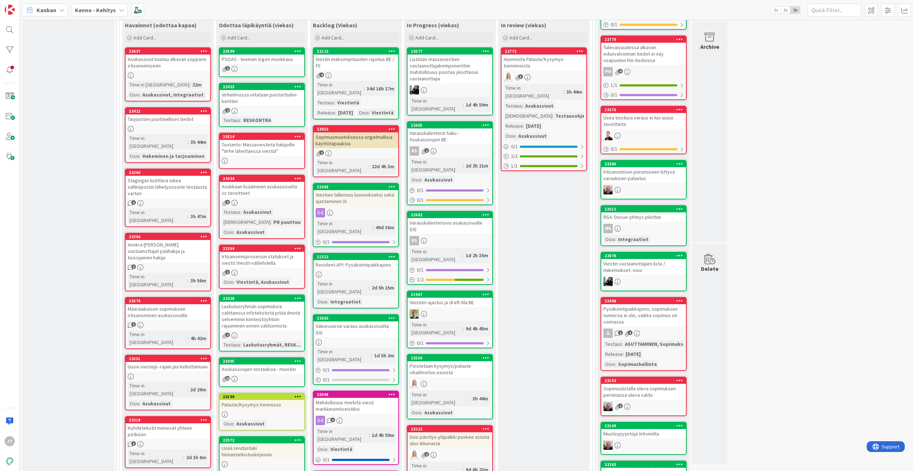
scroll to position [215, 0]
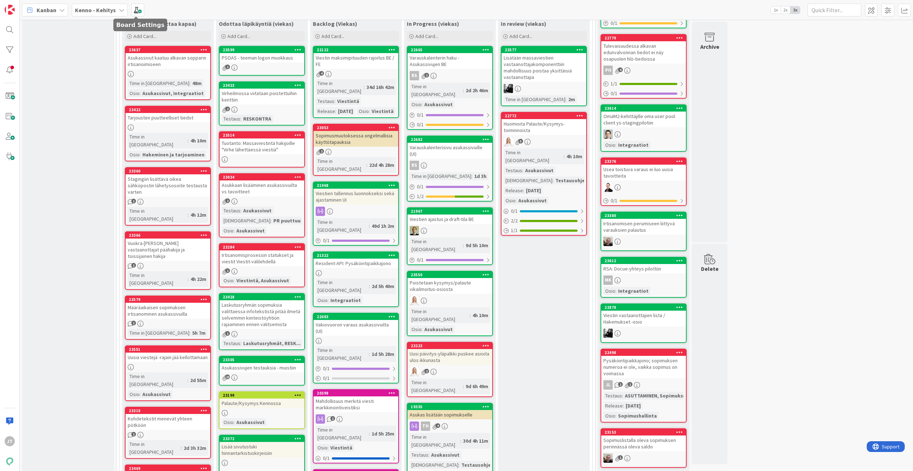
click at [102, 12] on b "Kenno - Kehitys" at bounding box center [95, 9] width 41 height 7
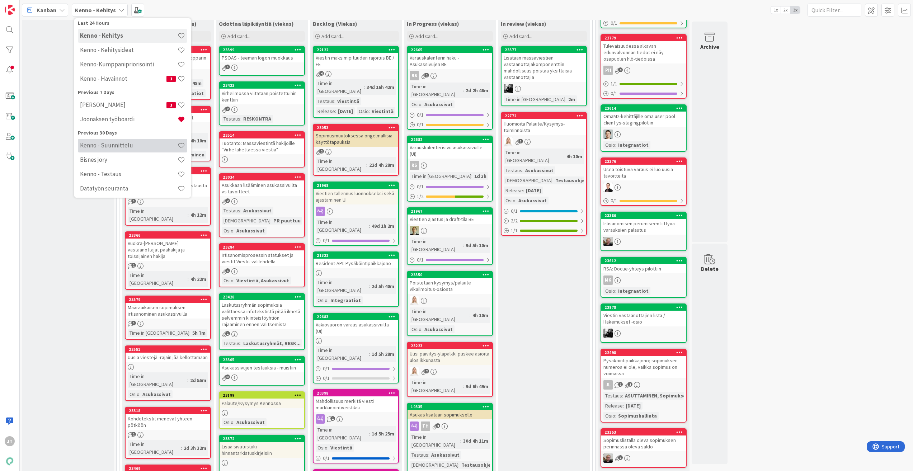
scroll to position [36, 0]
click at [124, 121] on h4 "Joonaksen työboardi" at bounding box center [129, 118] width 98 height 7
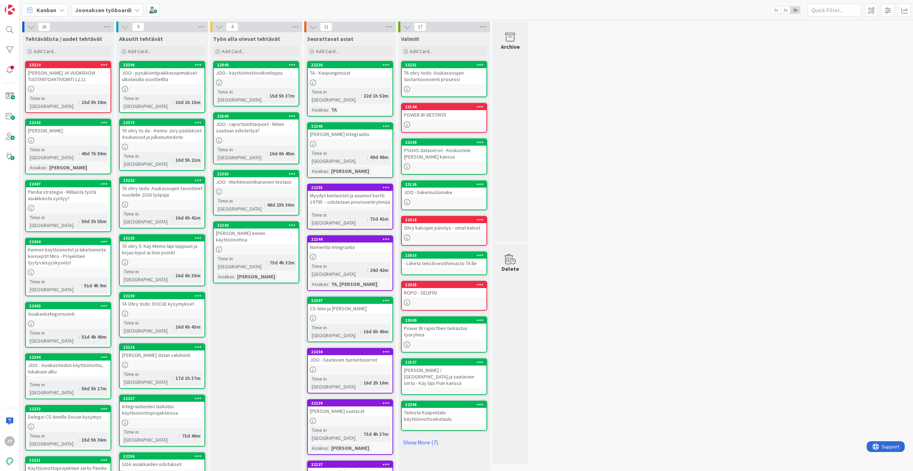
click at [247, 80] on div at bounding box center [256, 83] width 85 height 6
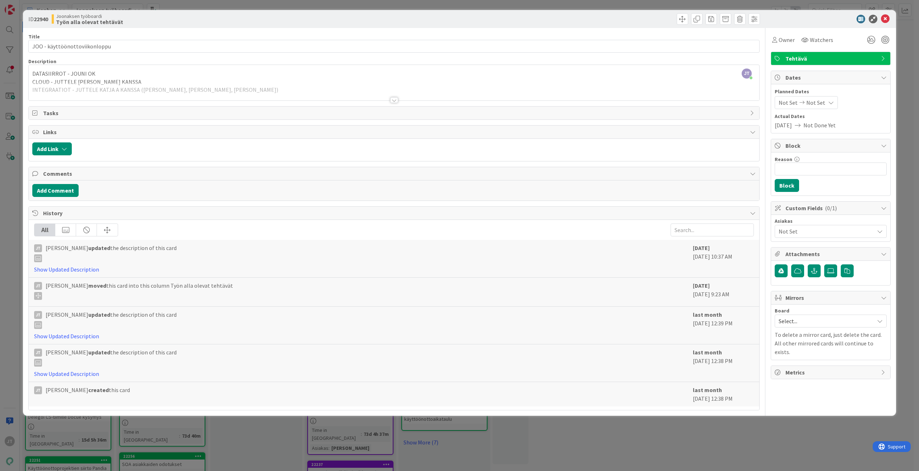
click at [394, 99] on div at bounding box center [394, 100] width 8 height 6
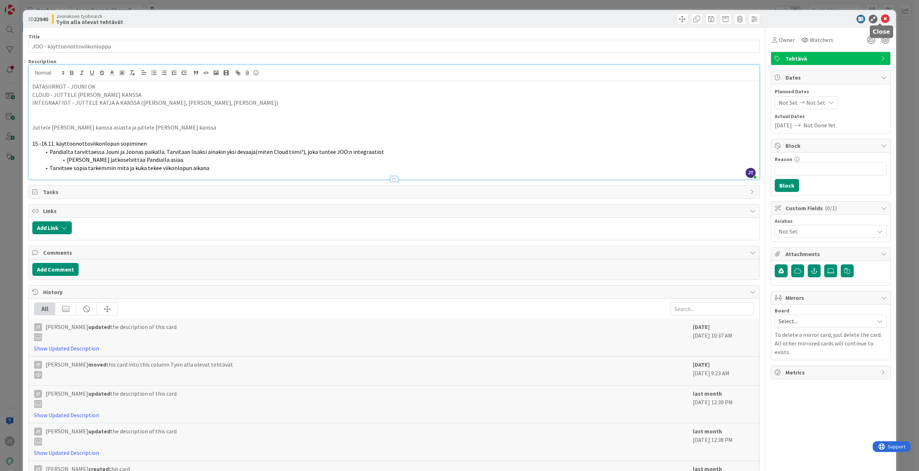
click at [881, 19] on icon at bounding box center [885, 19] width 9 height 9
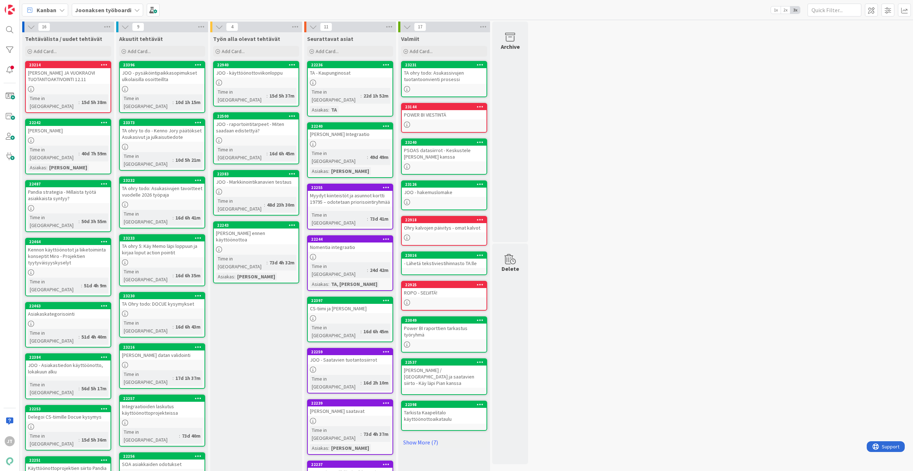
click at [254, 124] on div "JOO - raportointitarpeet - Miten saadaan edistettyä?" at bounding box center [256, 128] width 85 height 16
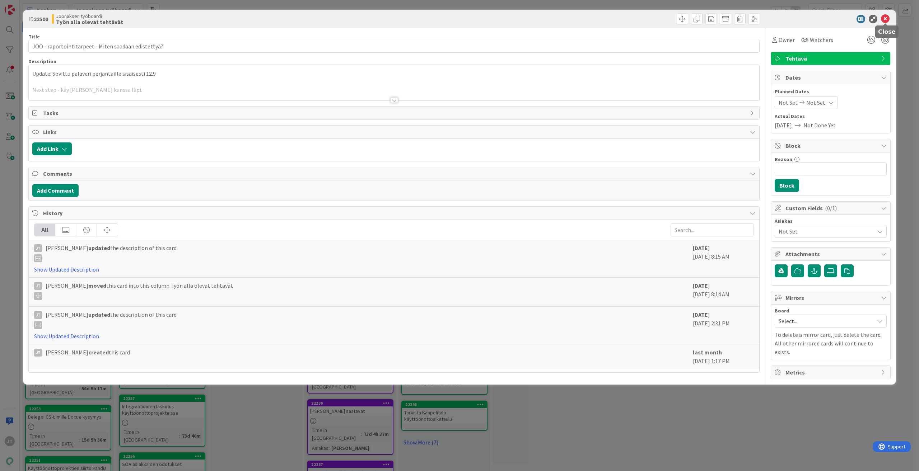
click at [886, 17] on icon at bounding box center [885, 19] width 9 height 9
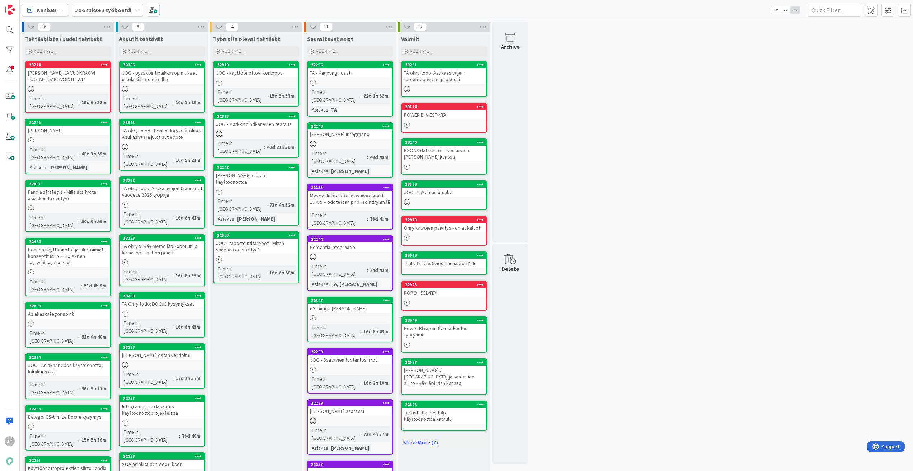
click at [248, 239] on div "JOO - raportointitarpeet - Miten saadaan edistettyä?" at bounding box center [256, 247] width 85 height 16
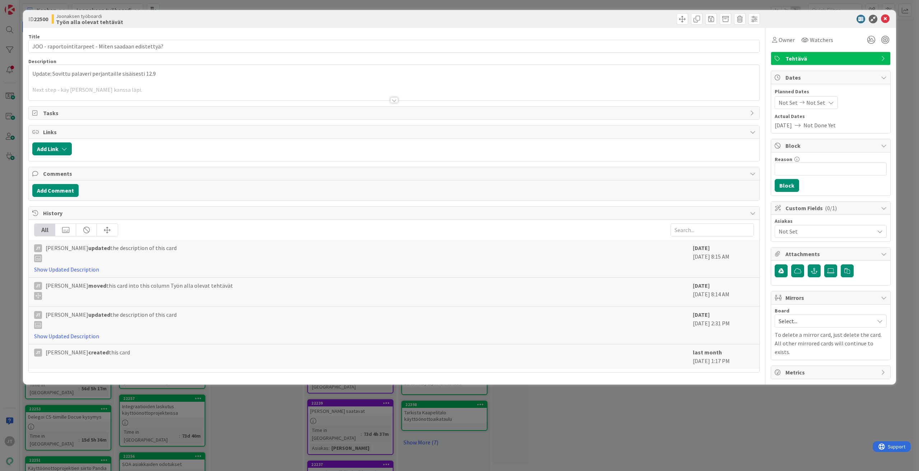
click at [37, 69] on div "Update: Sovittu palaveri perjantaille sisäisesti 12.9 Next step - käy Atakanin …" at bounding box center [394, 84] width 730 height 32
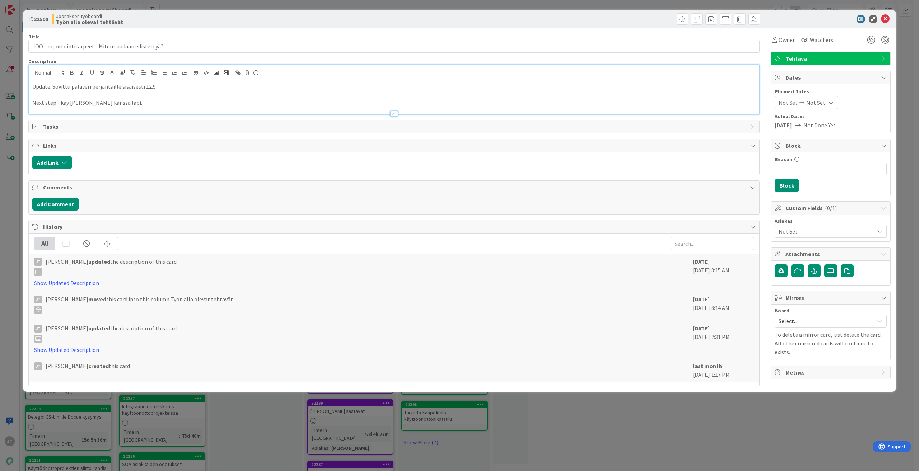
click at [35, 84] on p "Update: Sovittu palaveri perjantaille sisäisesti 12.9" at bounding box center [393, 87] width 723 height 8
click at [32, 86] on p "Update: Sovittu palaveri perjantaille sisäisesti 12.9" at bounding box center [393, 87] width 723 height 8
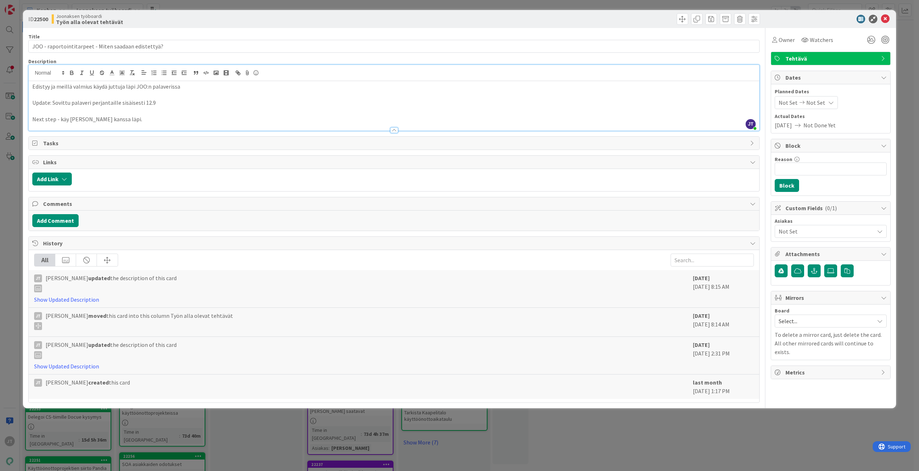
click at [885, 22] on icon at bounding box center [885, 19] width 9 height 9
